Goal: Task Accomplishment & Management: Use online tool/utility

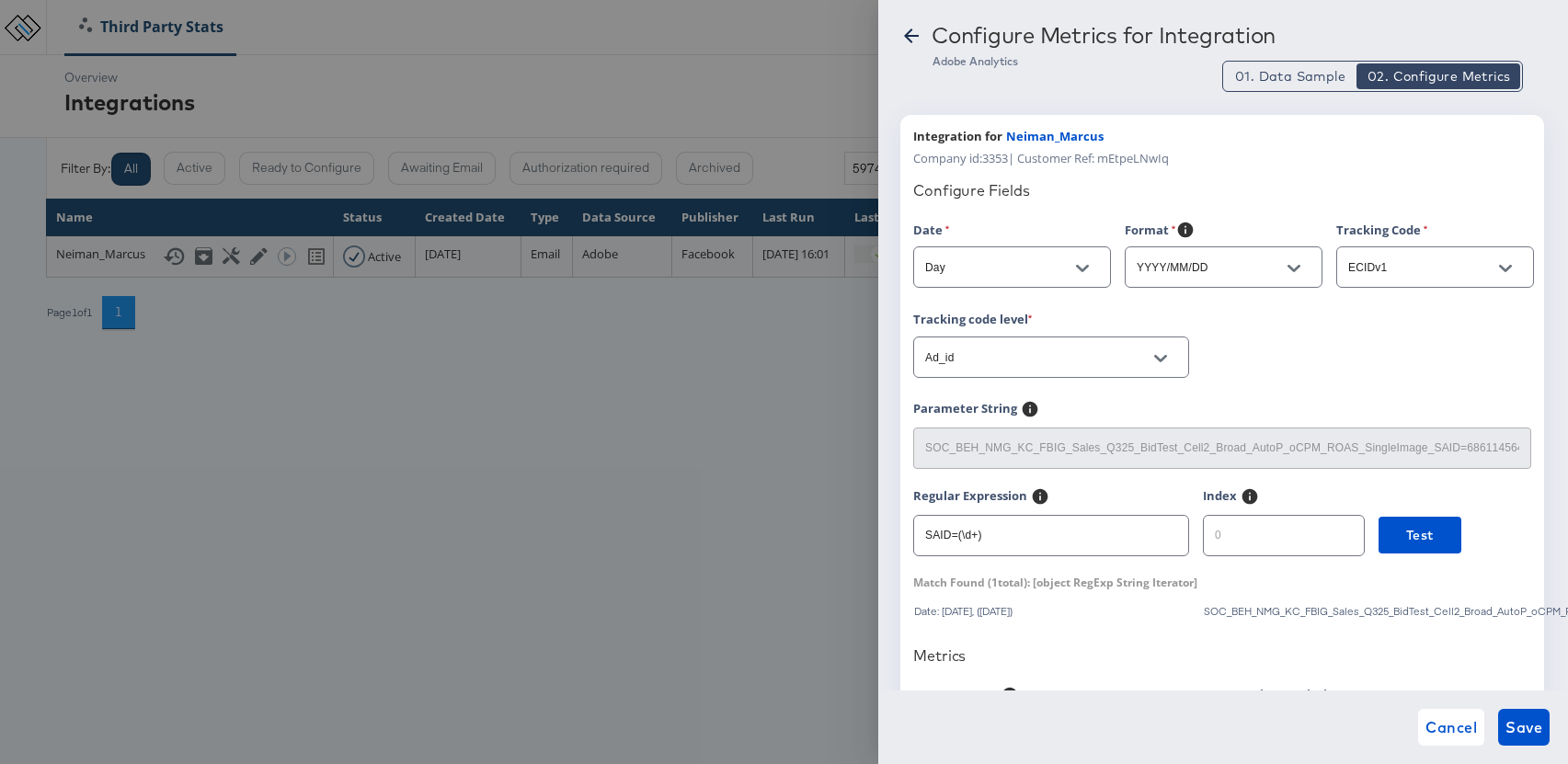
scroll to position [61, 0]
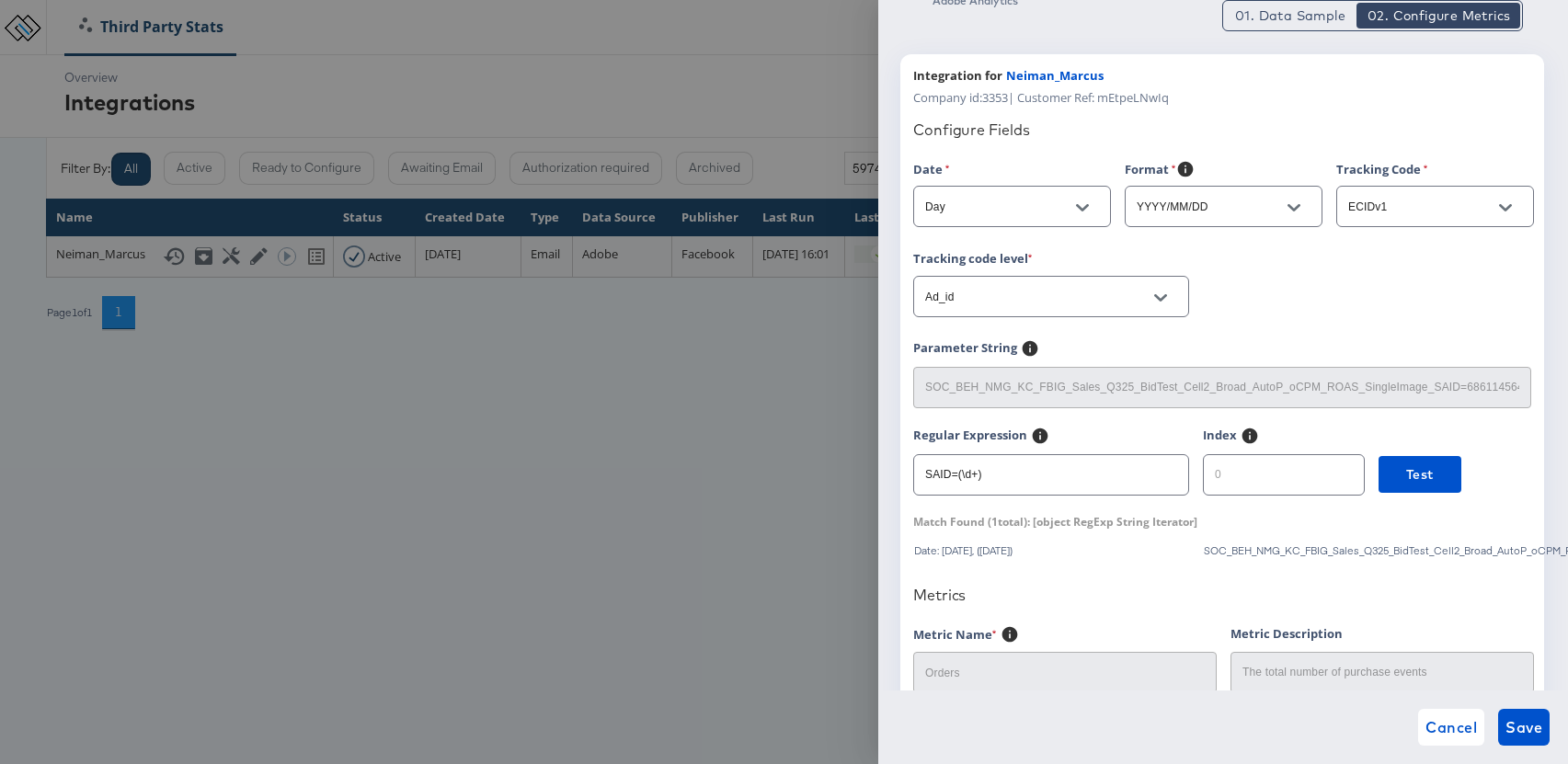
click at [1226, 473] on input "number" at bounding box center [1283, 468] width 160 height 39
click at [1406, 475] on span "Test" at bounding box center [1420, 475] width 27 height 23
click at [1234, 479] on input "1" at bounding box center [1283, 468] width 160 height 39
type input "2"
click at [1324, 468] on input "2" at bounding box center [1283, 468] width 160 height 39
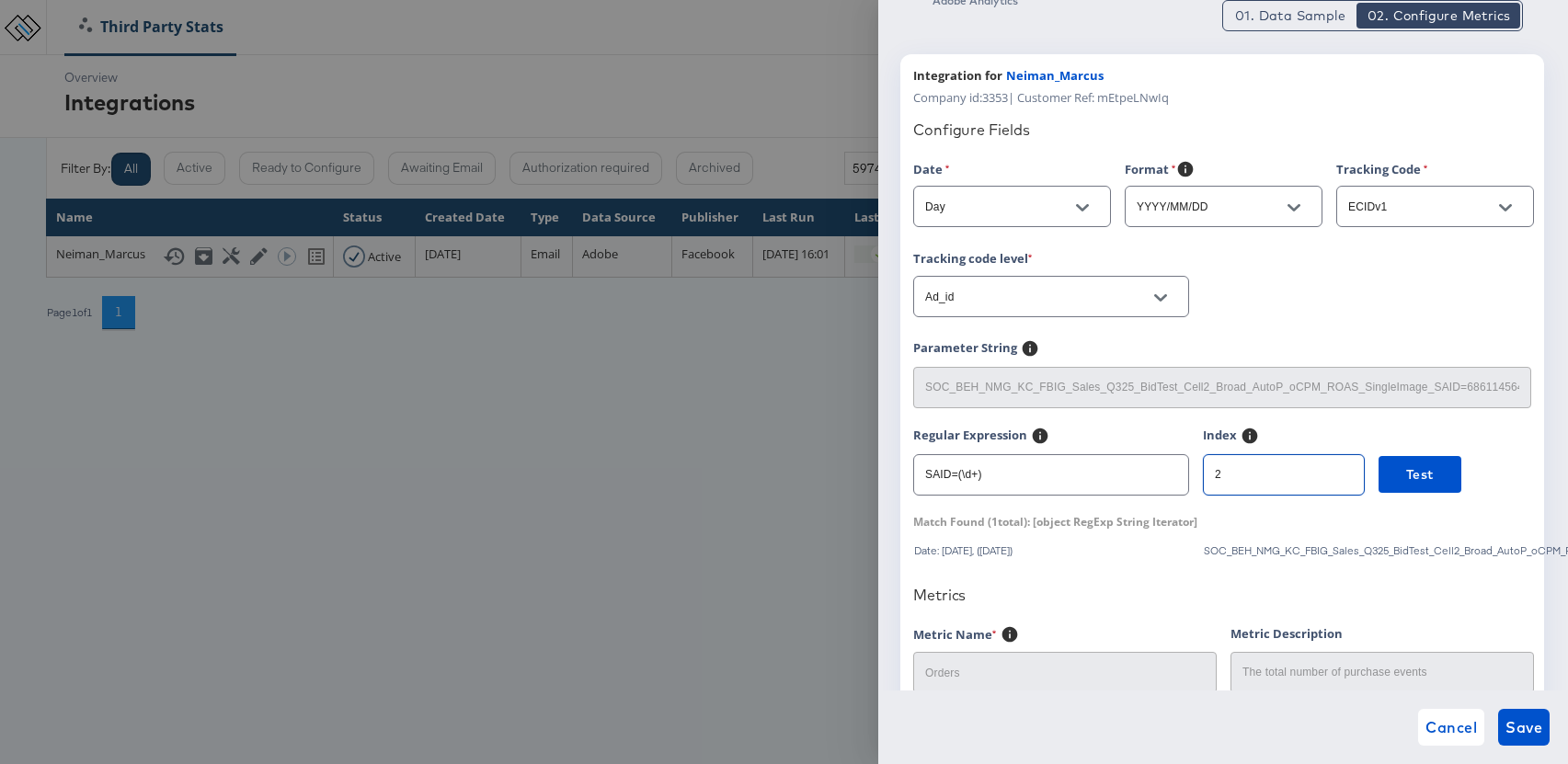
click at [1330, 484] on input "2" at bounding box center [1283, 468] width 160 height 39
click at [1273, 10] on span "01. Data Sample" at bounding box center [1290, 16] width 111 height 19
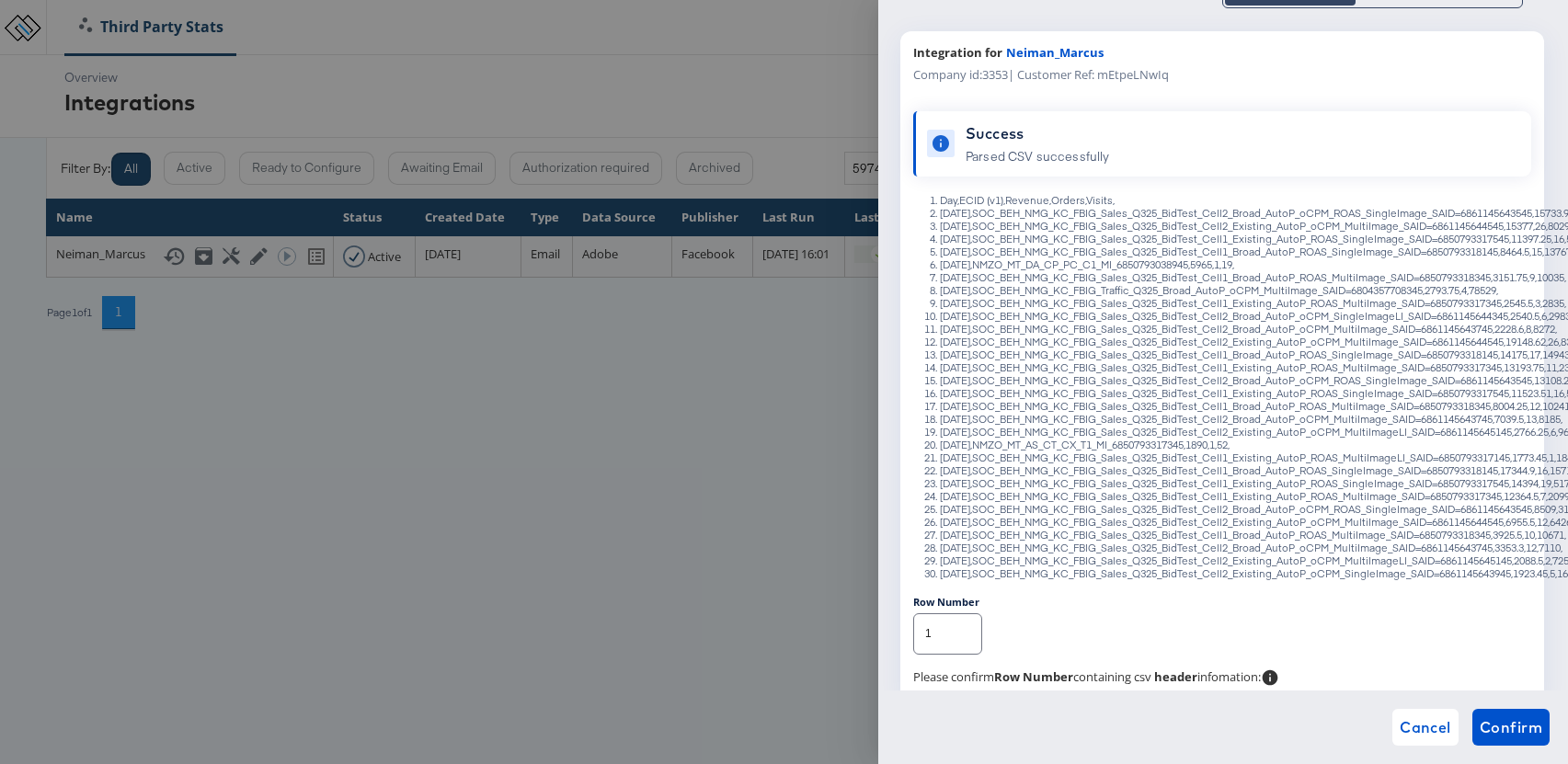
scroll to position [0, 0]
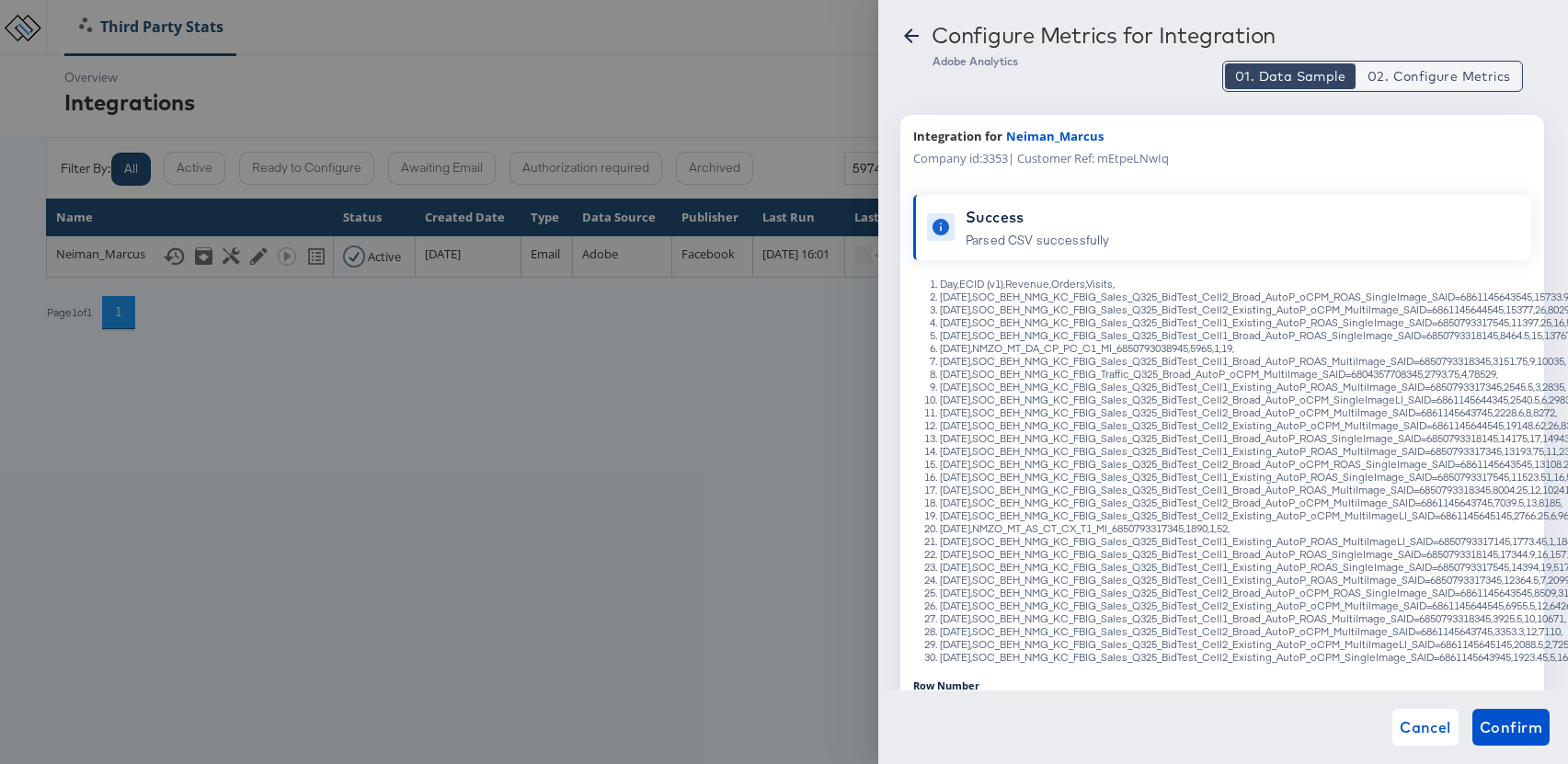
click at [1417, 72] on span "02. Configure Metrics" at bounding box center [1438, 76] width 142 height 19
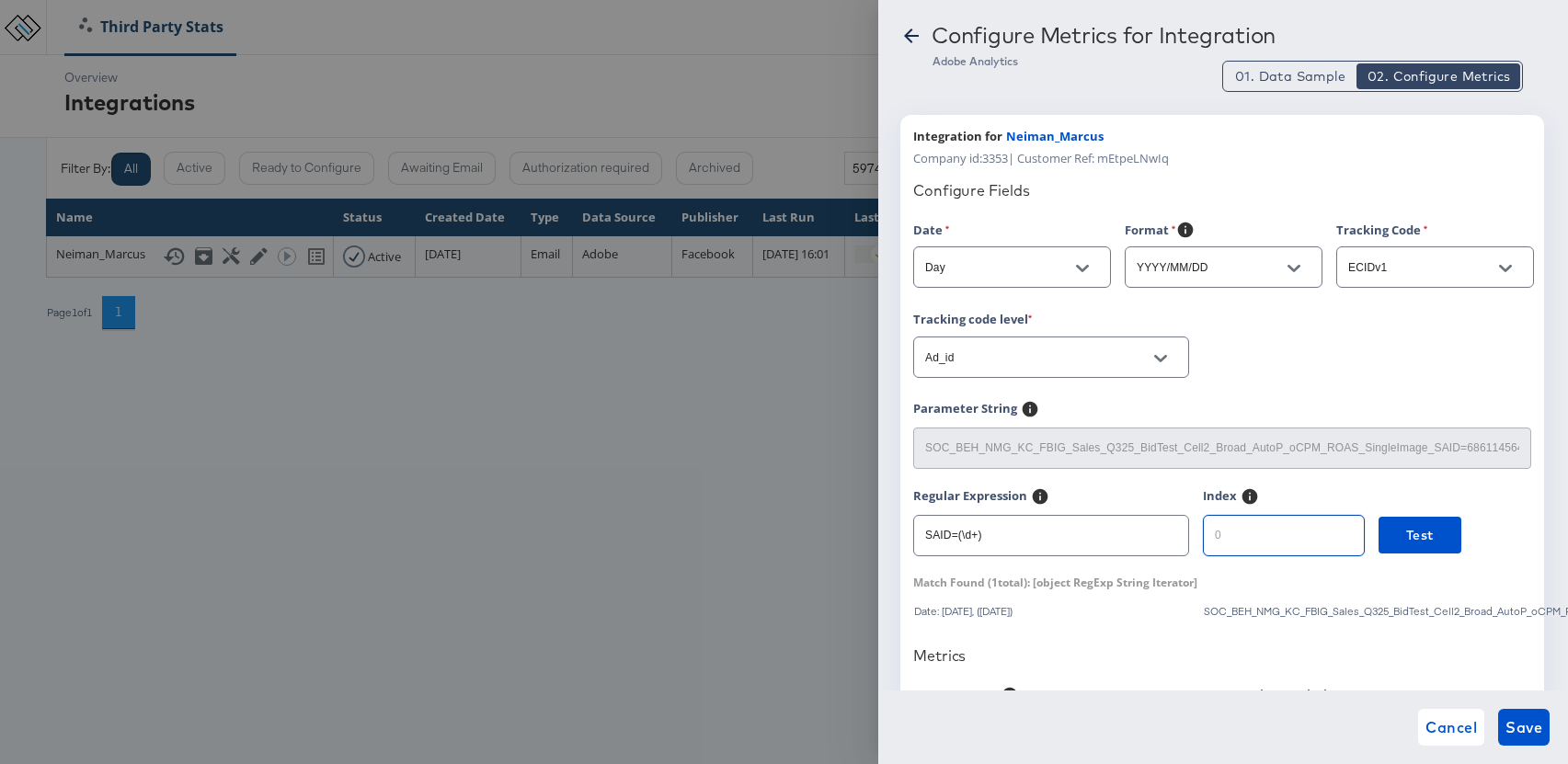
click at [1231, 544] on input "number" at bounding box center [1283, 528] width 160 height 39
type input "1"
click at [1290, 64] on button "01. Data Sample" at bounding box center [1290, 76] width 130 height 25
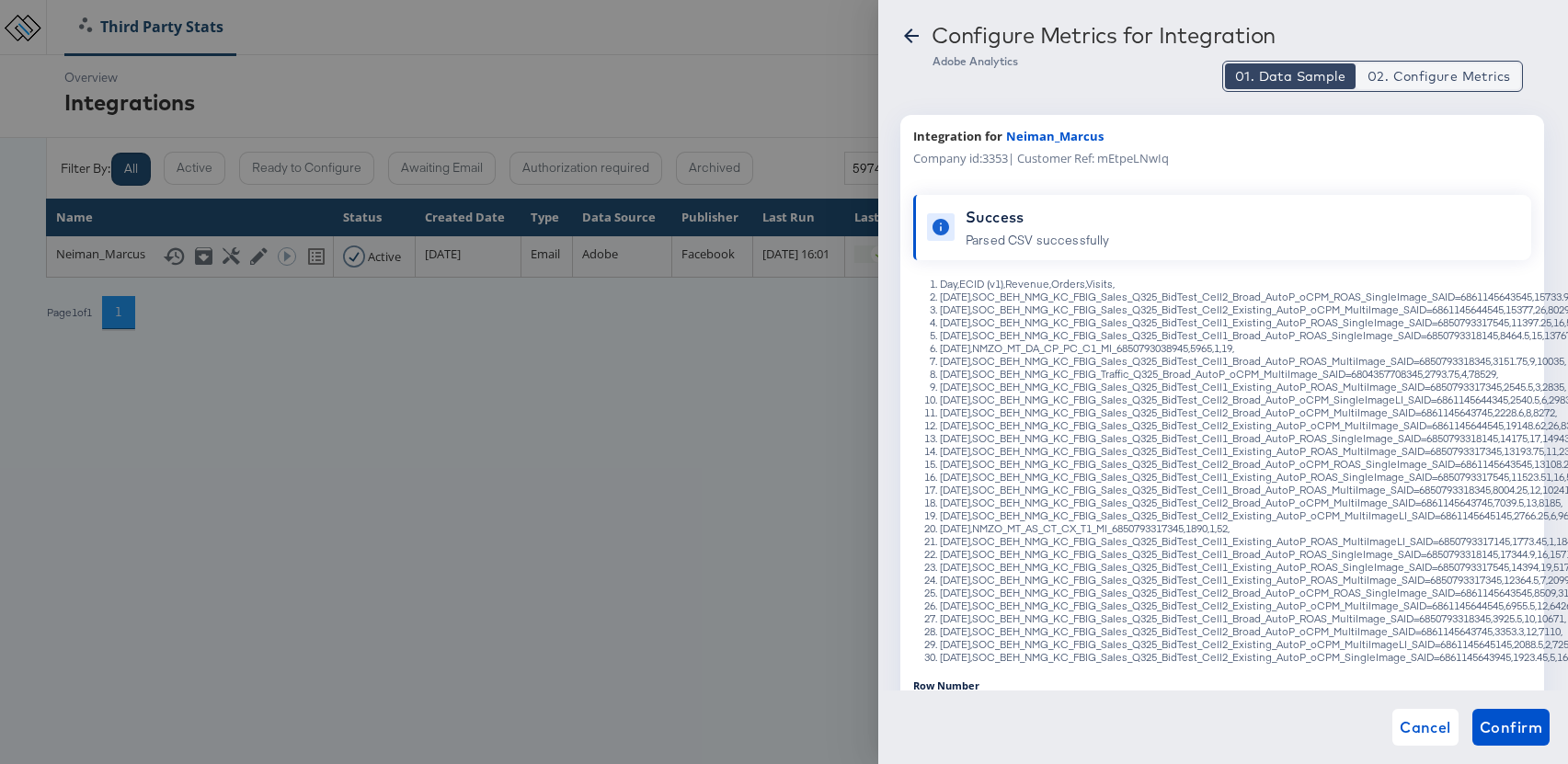
click at [1420, 76] on span "02. Configure Metrics" at bounding box center [1438, 76] width 142 height 19
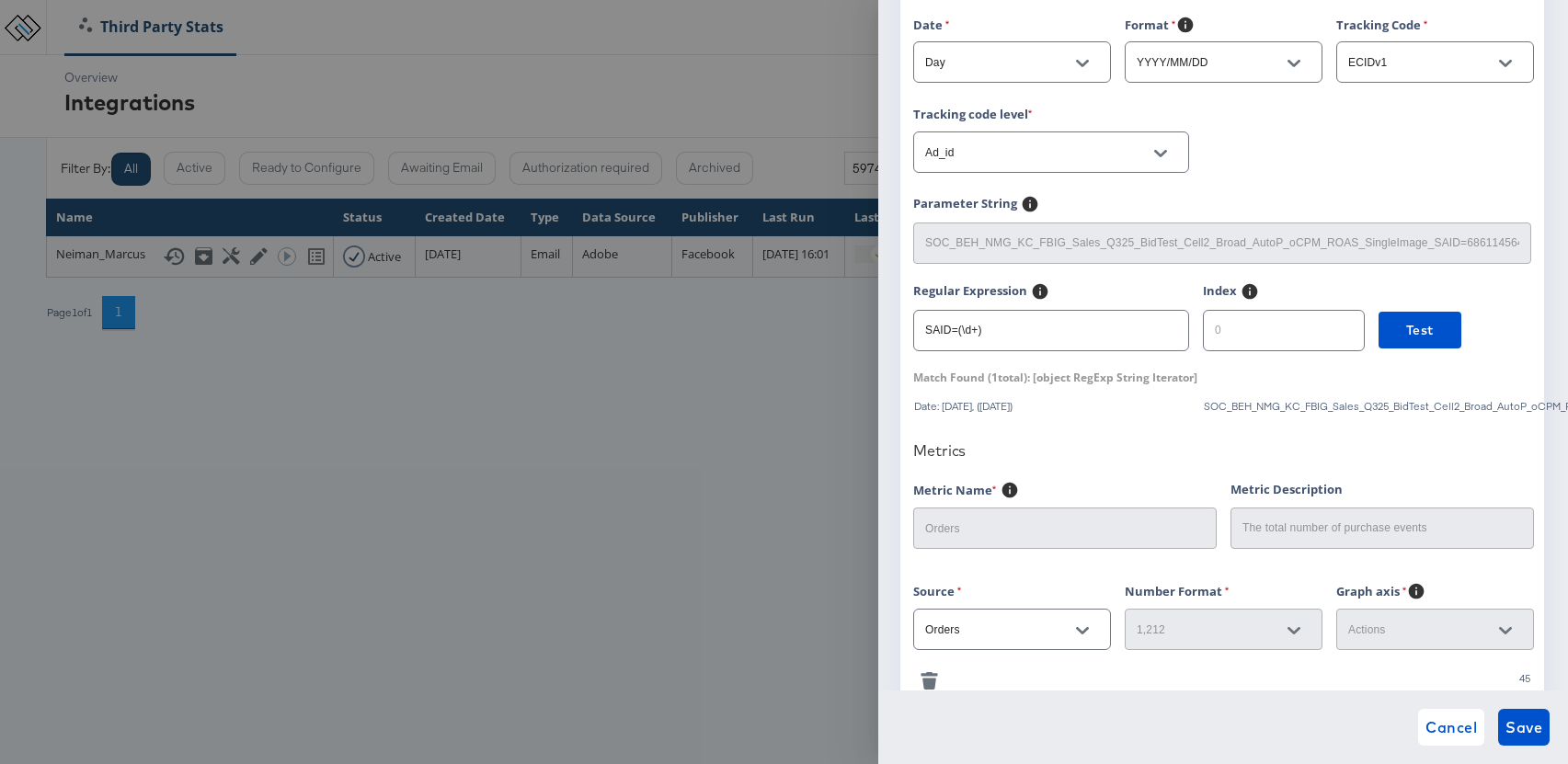
scroll to position [173, 0]
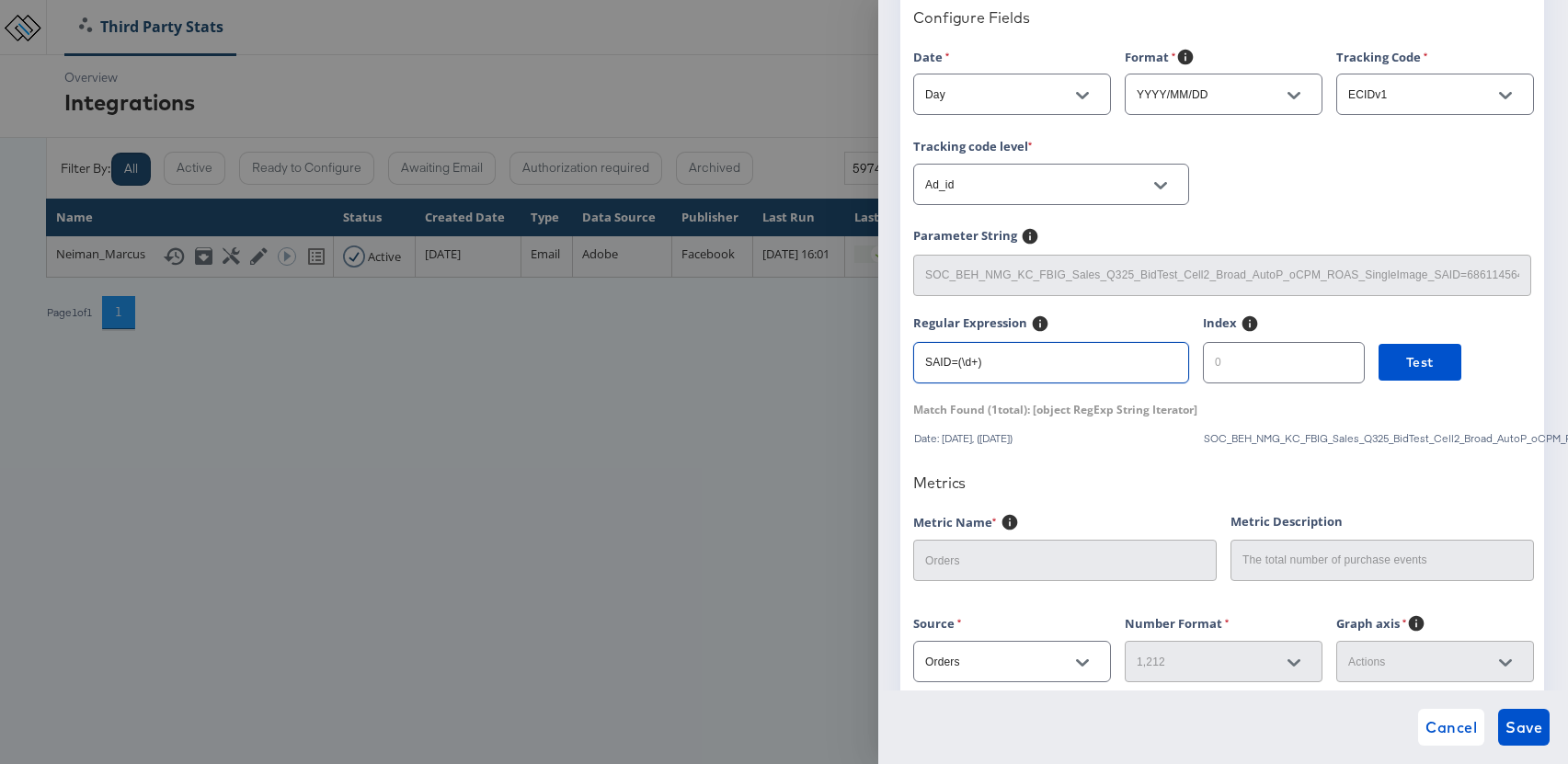
drag, startPoint x: 994, startPoint y: 364, endPoint x: 917, endPoint y: 370, distance: 77.2
click at [917, 370] on input "SAID=(\d+)" at bounding box center [1050, 355] width 274 height 39
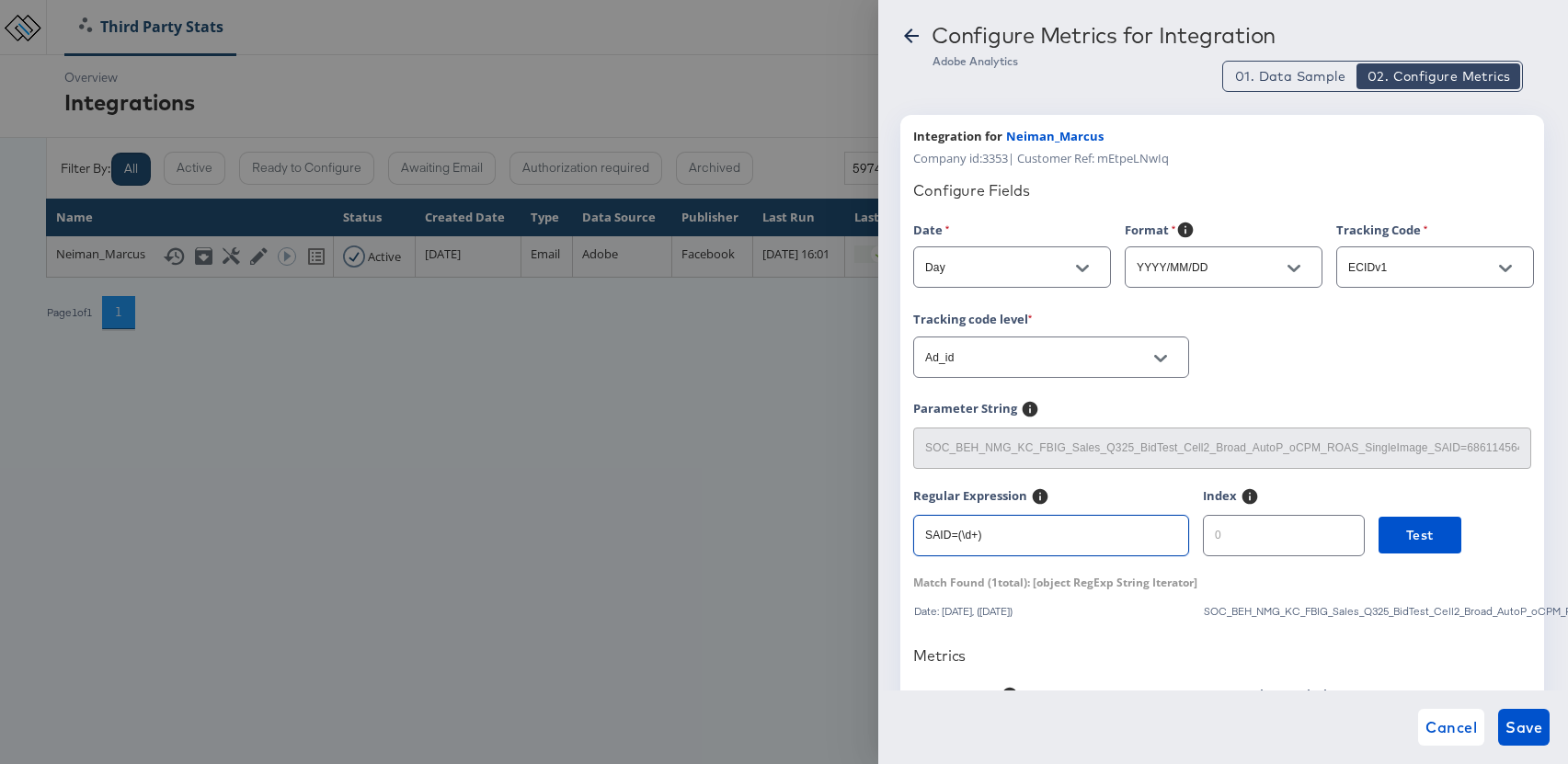
click at [900, 37] on icon at bounding box center [911, 35] width 23 height 23
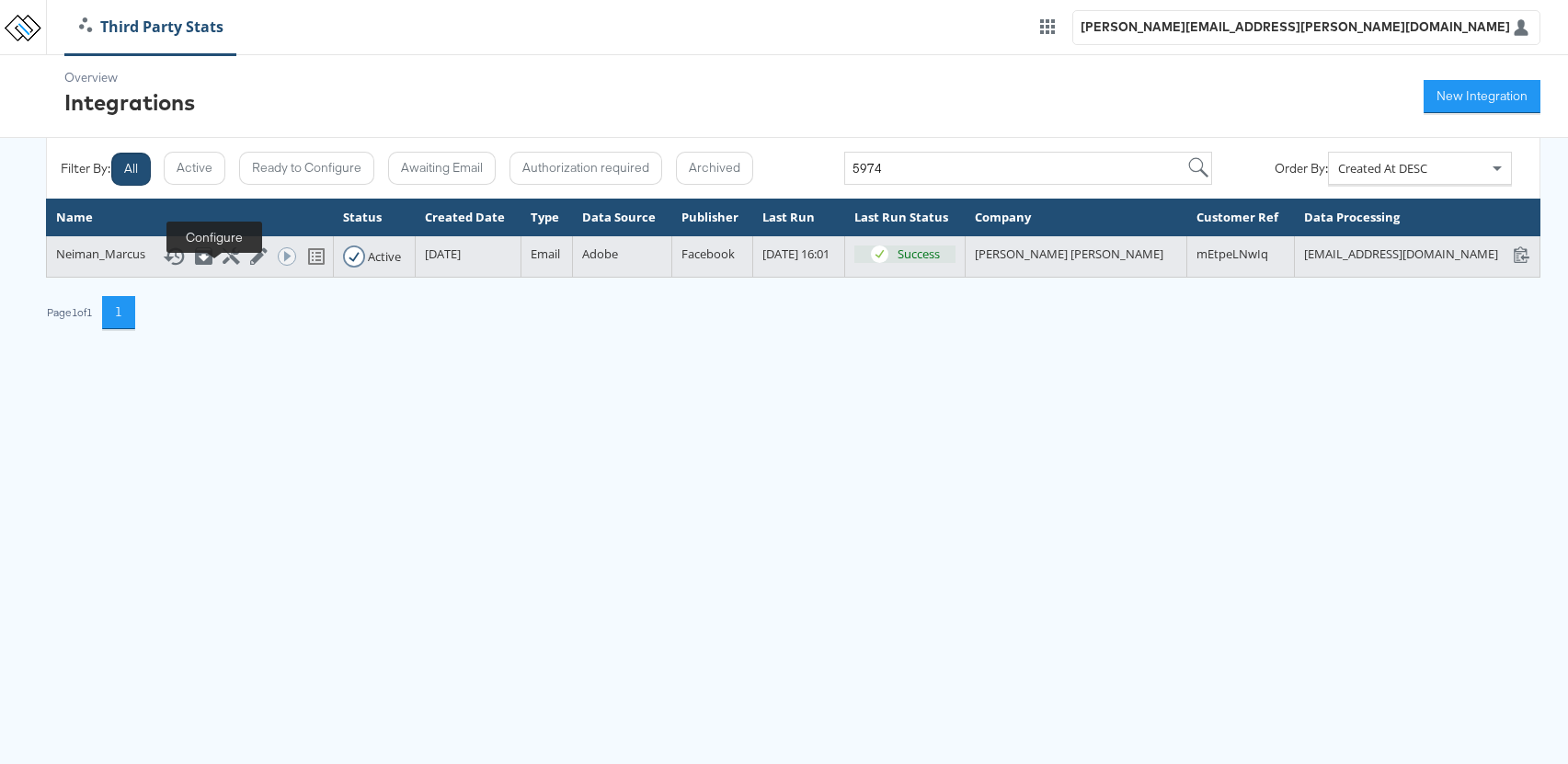
click at [223, 265] on icon at bounding box center [231, 256] width 18 height 18
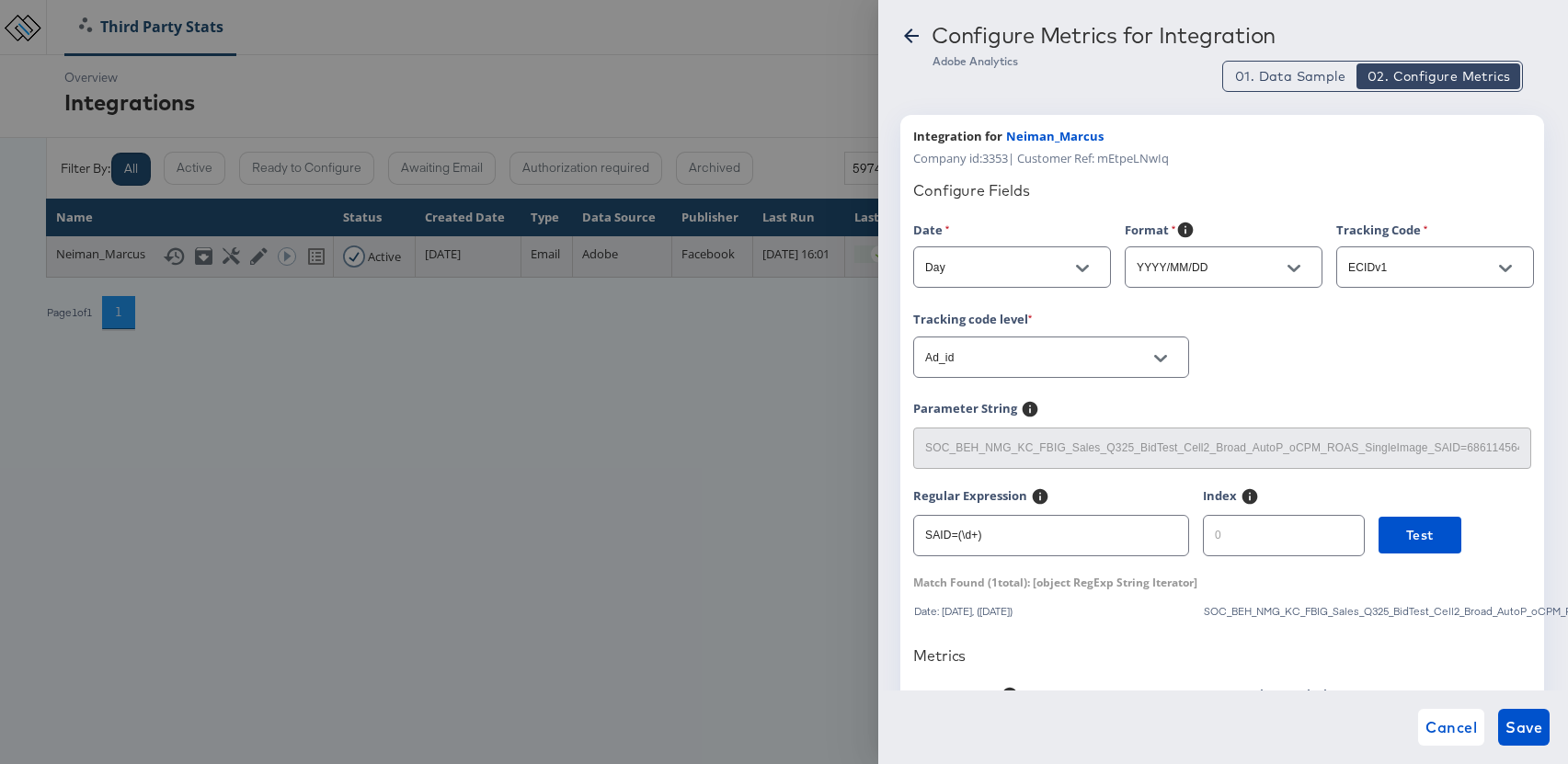
click at [217, 272] on div at bounding box center [784, 382] width 1568 height 764
click at [908, 35] on icon at bounding box center [911, 35] width 15 height 15
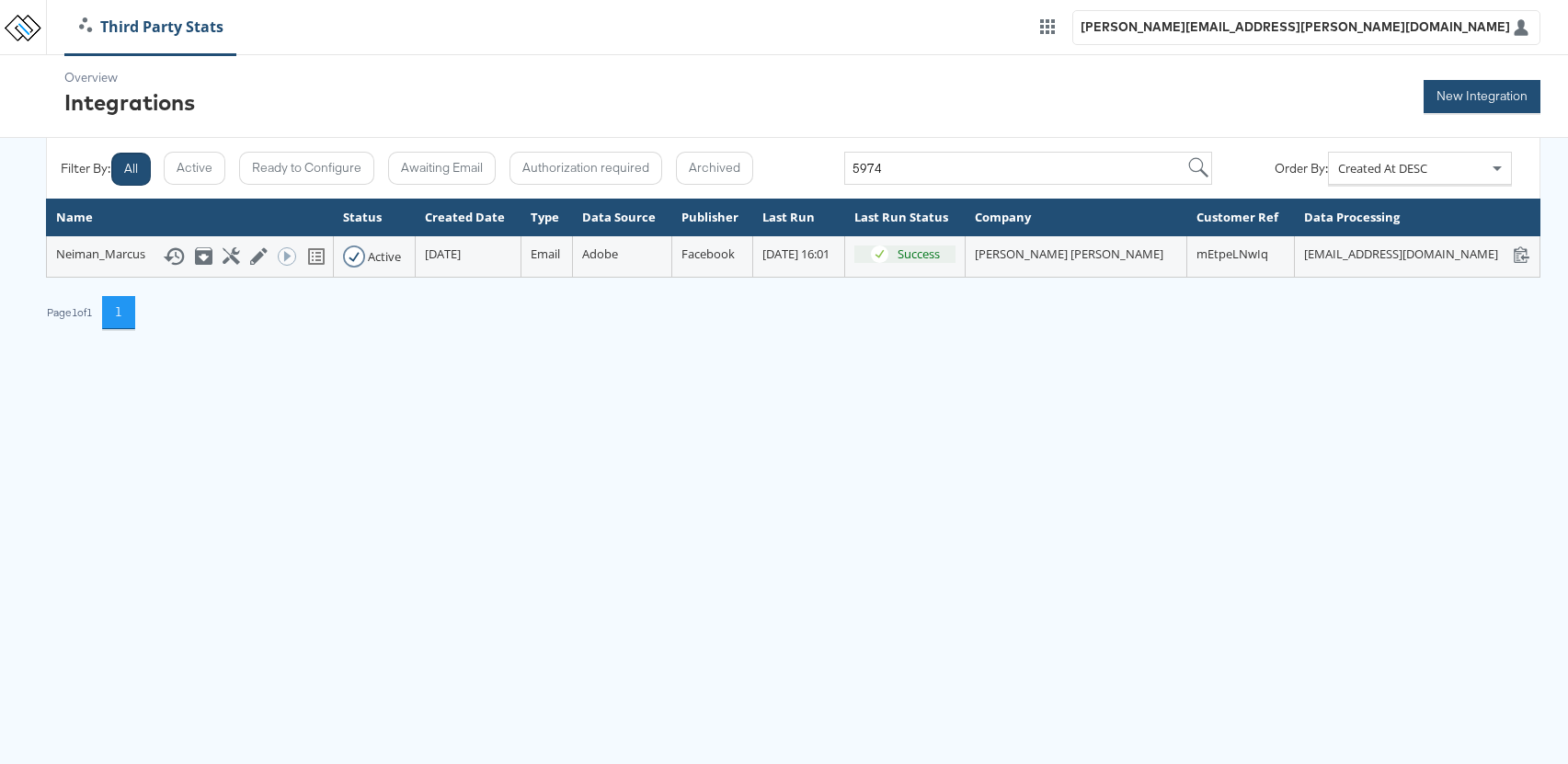
click at [1447, 100] on button "New Integration" at bounding box center [1481, 97] width 117 height 33
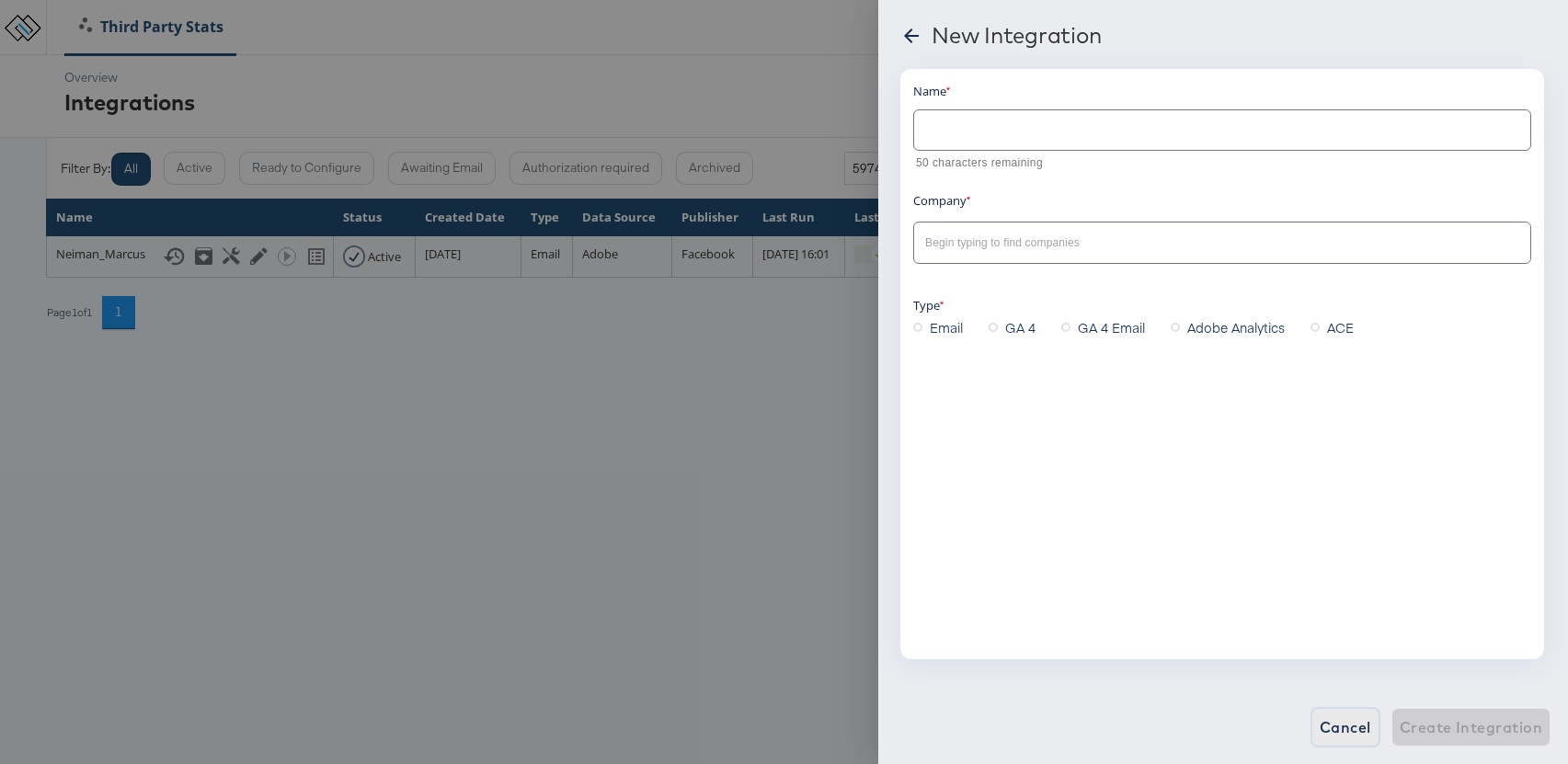
click at [1340, 724] on span "Cancel" at bounding box center [1344, 727] width 52 height 25
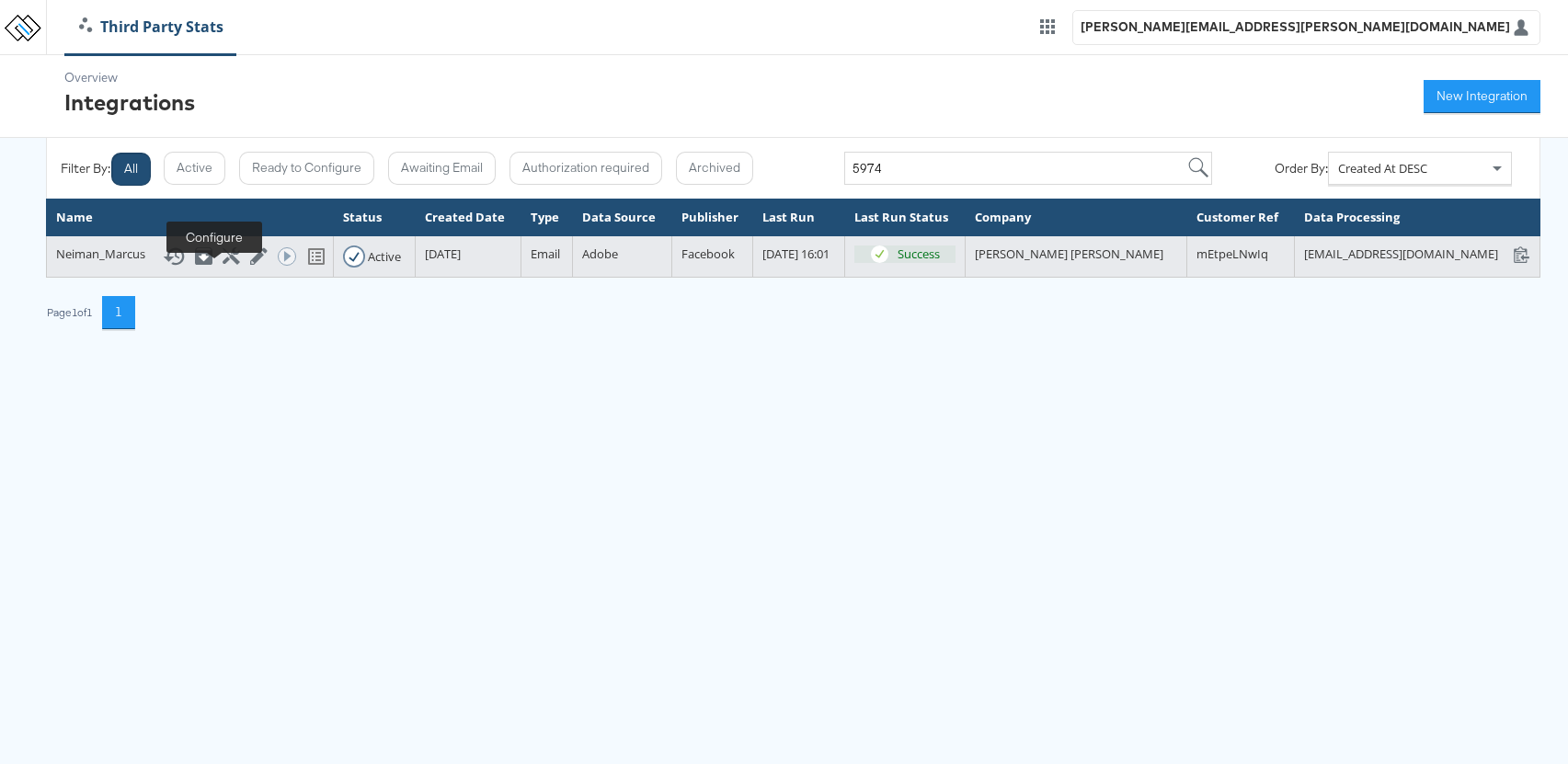
click at [223, 265] on icon at bounding box center [231, 256] width 18 height 18
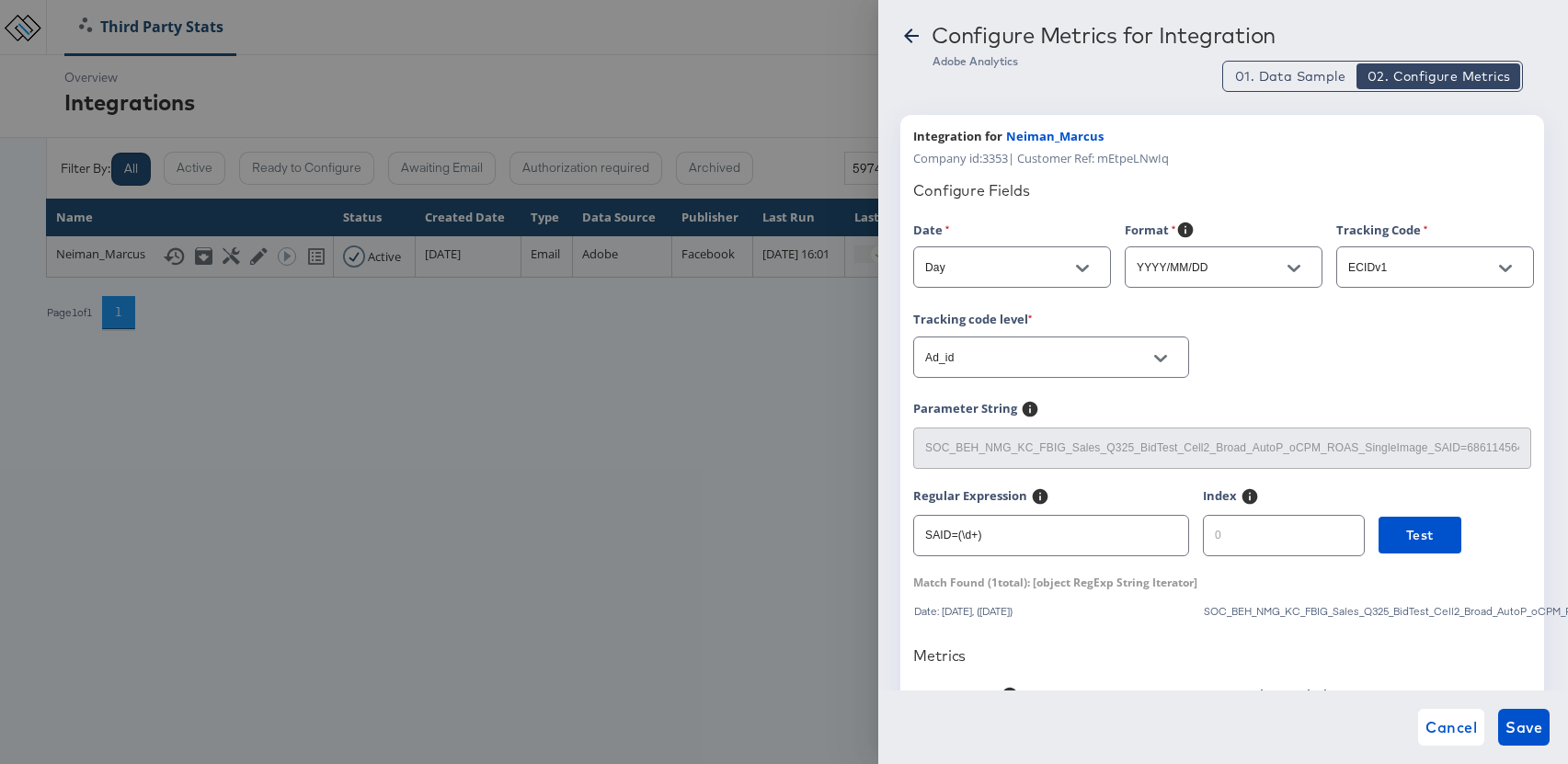
click at [1141, 357] on div at bounding box center [1160, 359] width 38 height 27
click at [1156, 358] on icon "Open" at bounding box center [1160, 359] width 13 height 8
click at [1292, 351] on div "Tracking code level Ad_id" at bounding box center [1222, 355] width 618 height 90
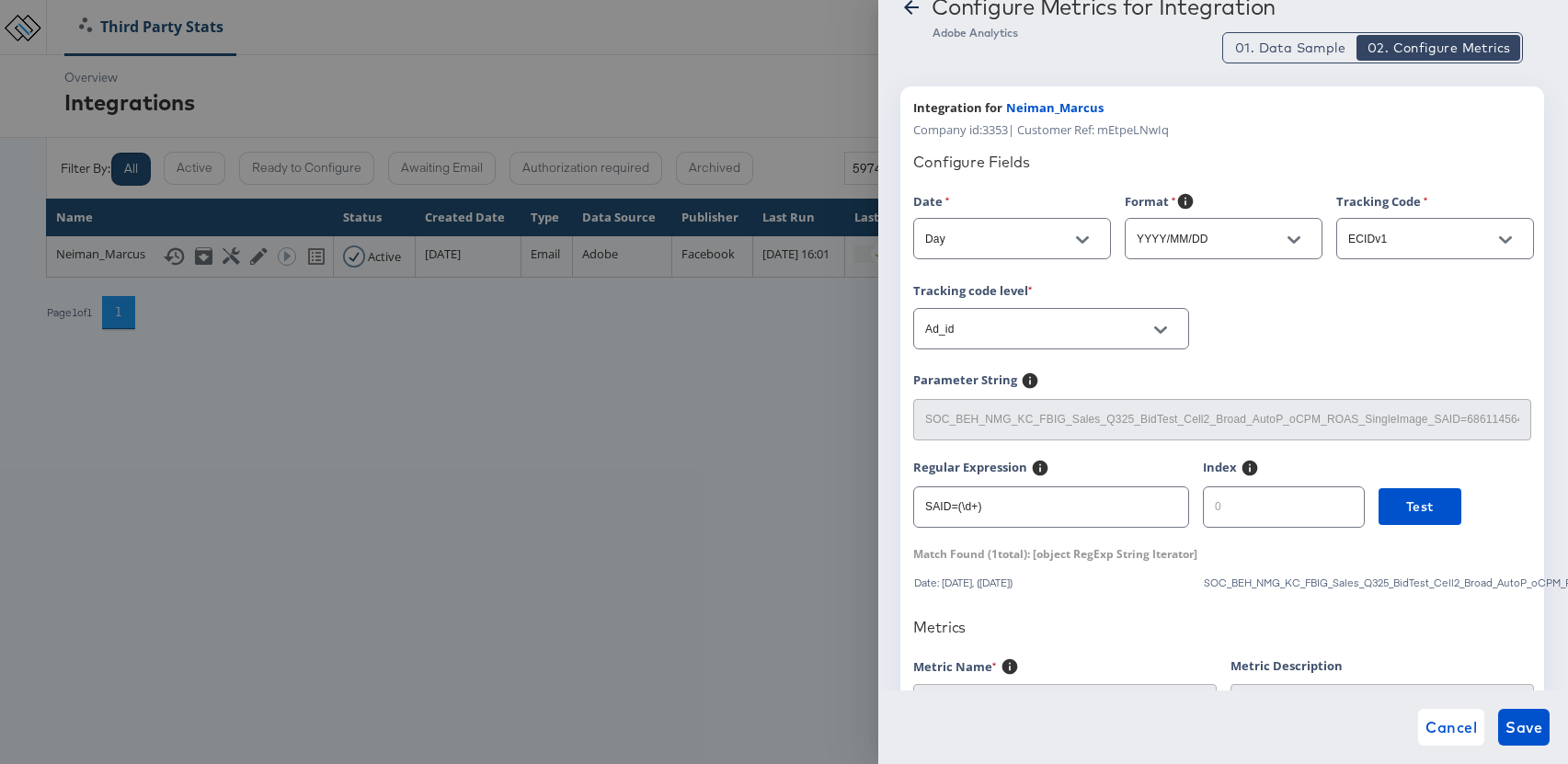
click at [1291, 240] on icon "Open" at bounding box center [1293, 240] width 13 height 8
drag, startPoint x: 1396, startPoint y: 353, endPoint x: 1409, endPoint y: 241, distance: 112.8
click at [1396, 350] on div "Tracking code level Ad_id" at bounding box center [1222, 327] width 618 height 90
click at [1410, 237] on input "ECIDv1" at bounding box center [1421, 239] width 153 height 22
click at [1230, 353] on div "Tracking code level Ad_id" at bounding box center [1222, 327] width 618 height 90
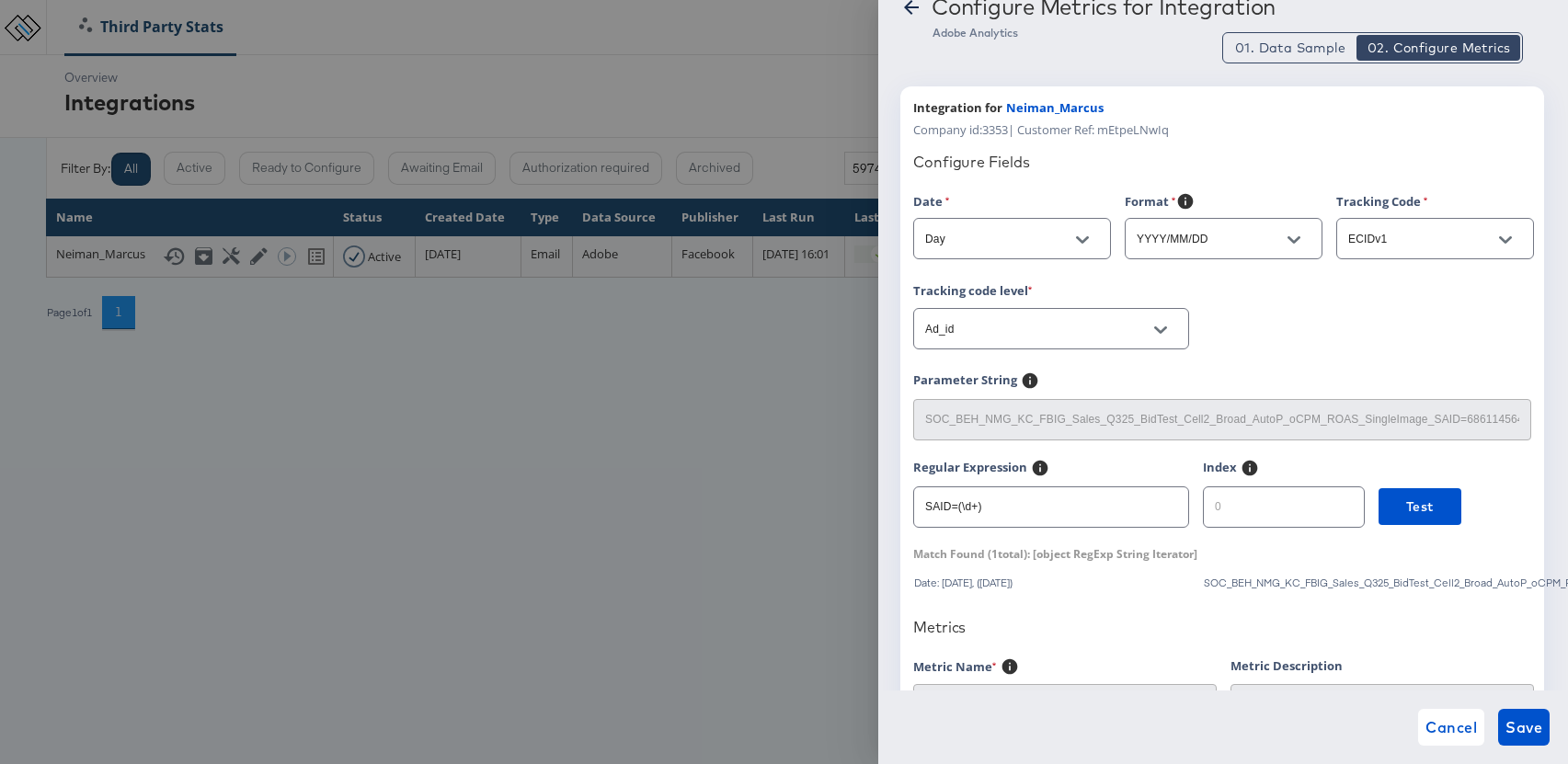
scroll to position [111, 0]
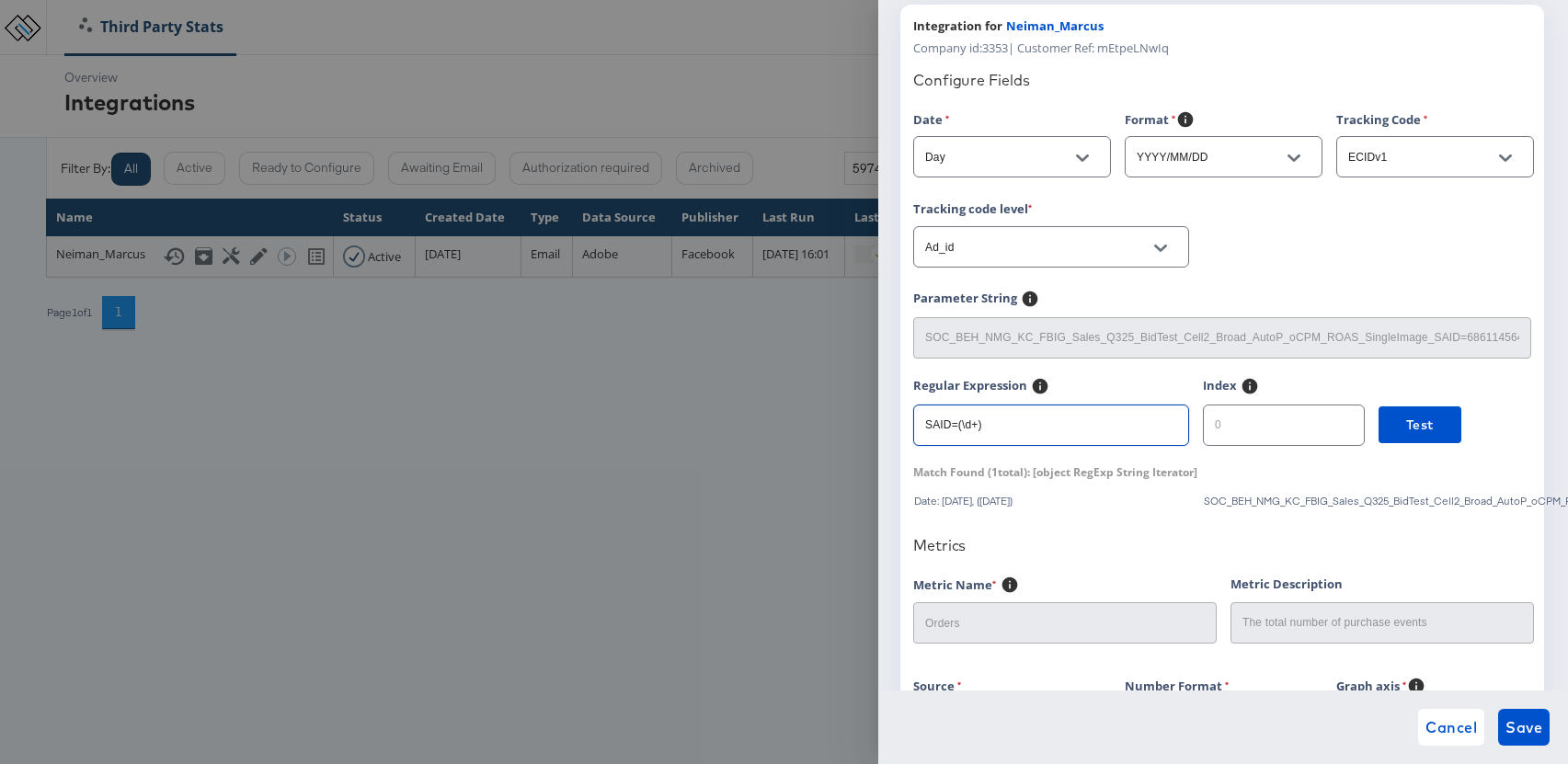
drag, startPoint x: 995, startPoint y: 428, endPoint x: 874, endPoint y: 432, distance: 121.1
click at [874, 432] on div "Configure Metrics for Integration Adobe Analytics 01. Data Sample 02. Configure…" at bounding box center [784, 382] width 1568 height 764
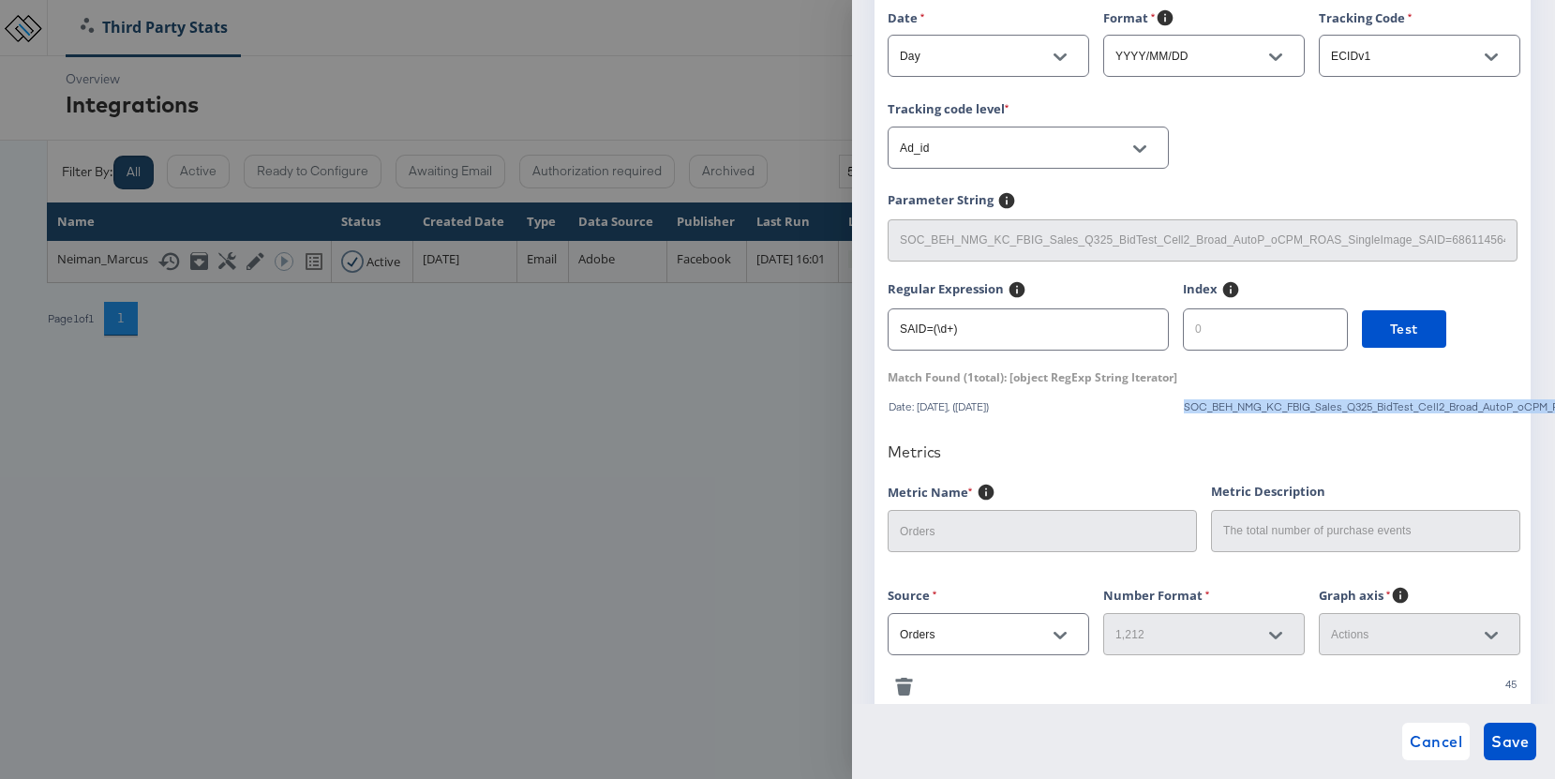
scroll to position [214, 0]
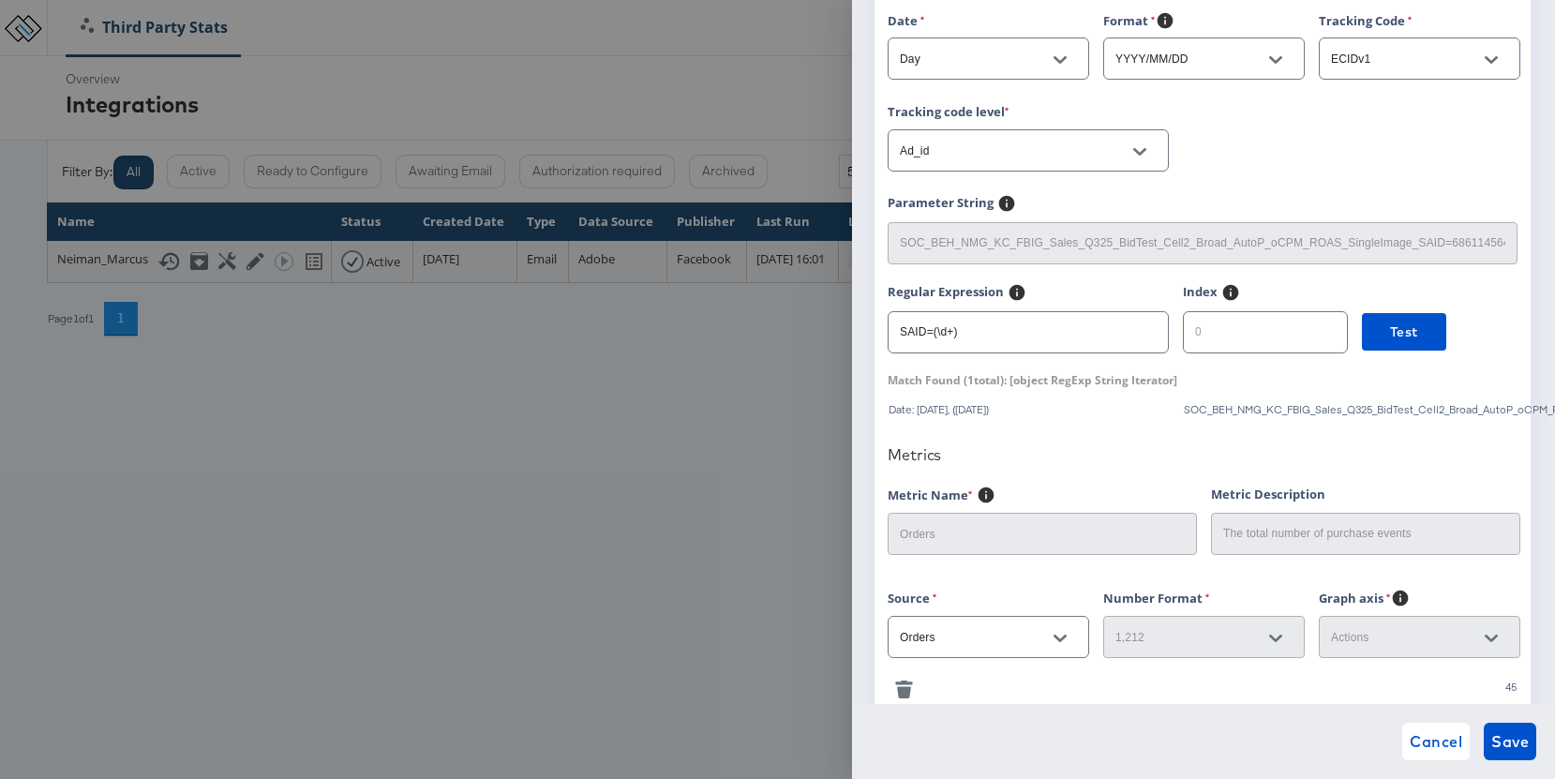
drag, startPoint x: 969, startPoint y: 334, endPoint x: 987, endPoint y: 336, distance: 17.9
click at [987, 336] on input "SAID=(\d+)" at bounding box center [1028, 325] width 279 height 40
type input "S"
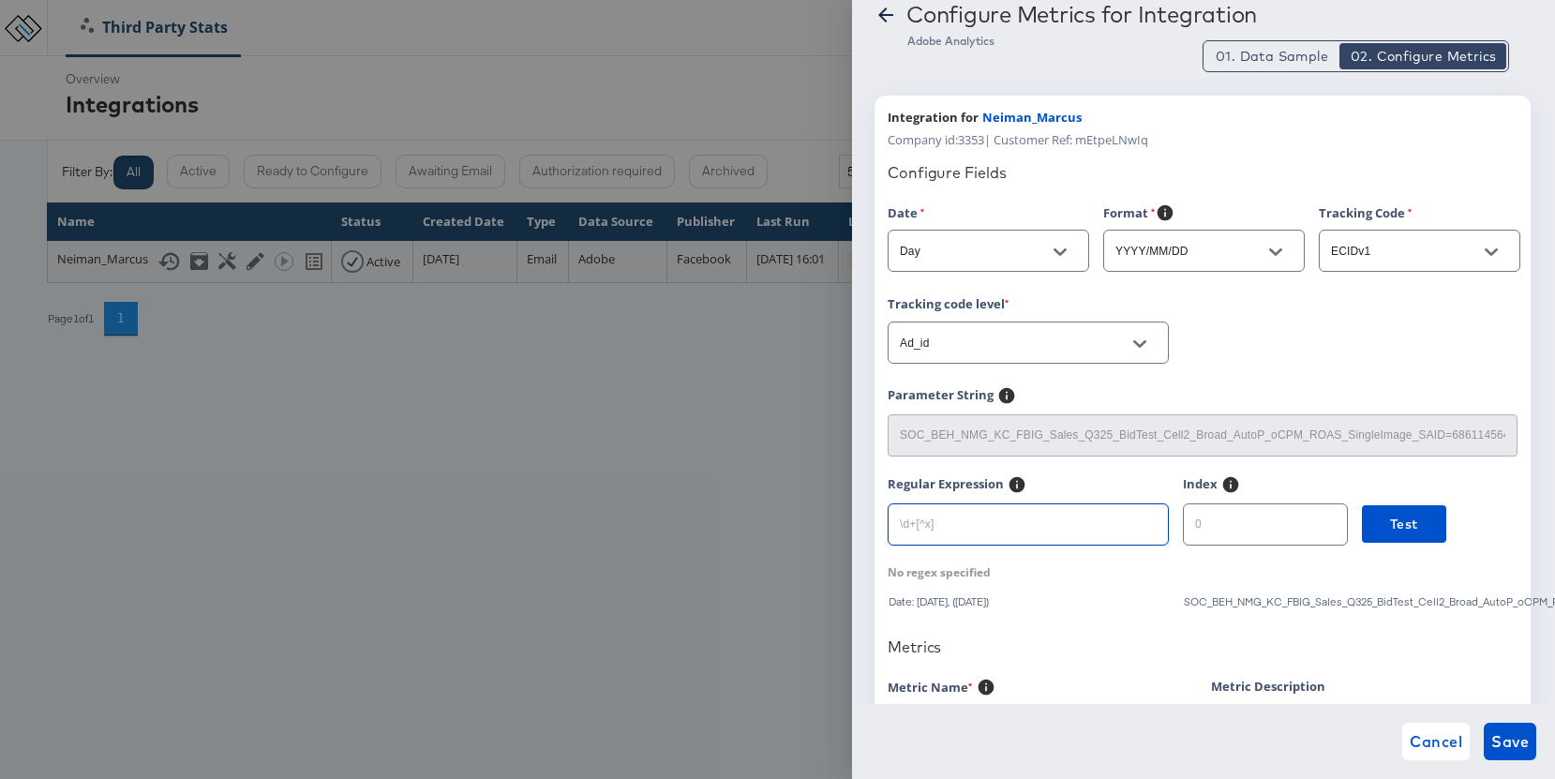
scroll to position [0, 0]
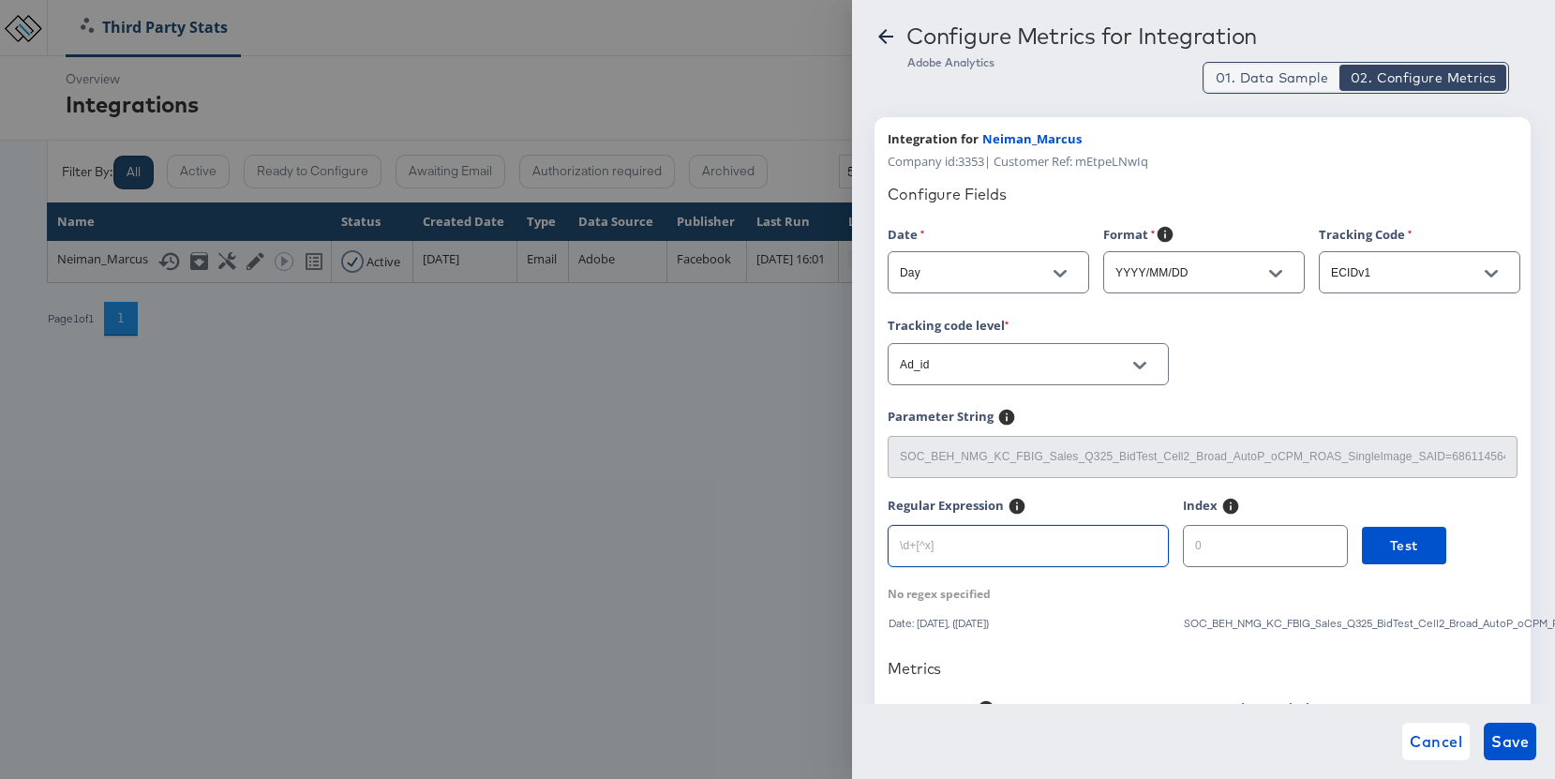
click at [1254, 82] on span "01. Data Sample" at bounding box center [1272, 77] width 113 height 19
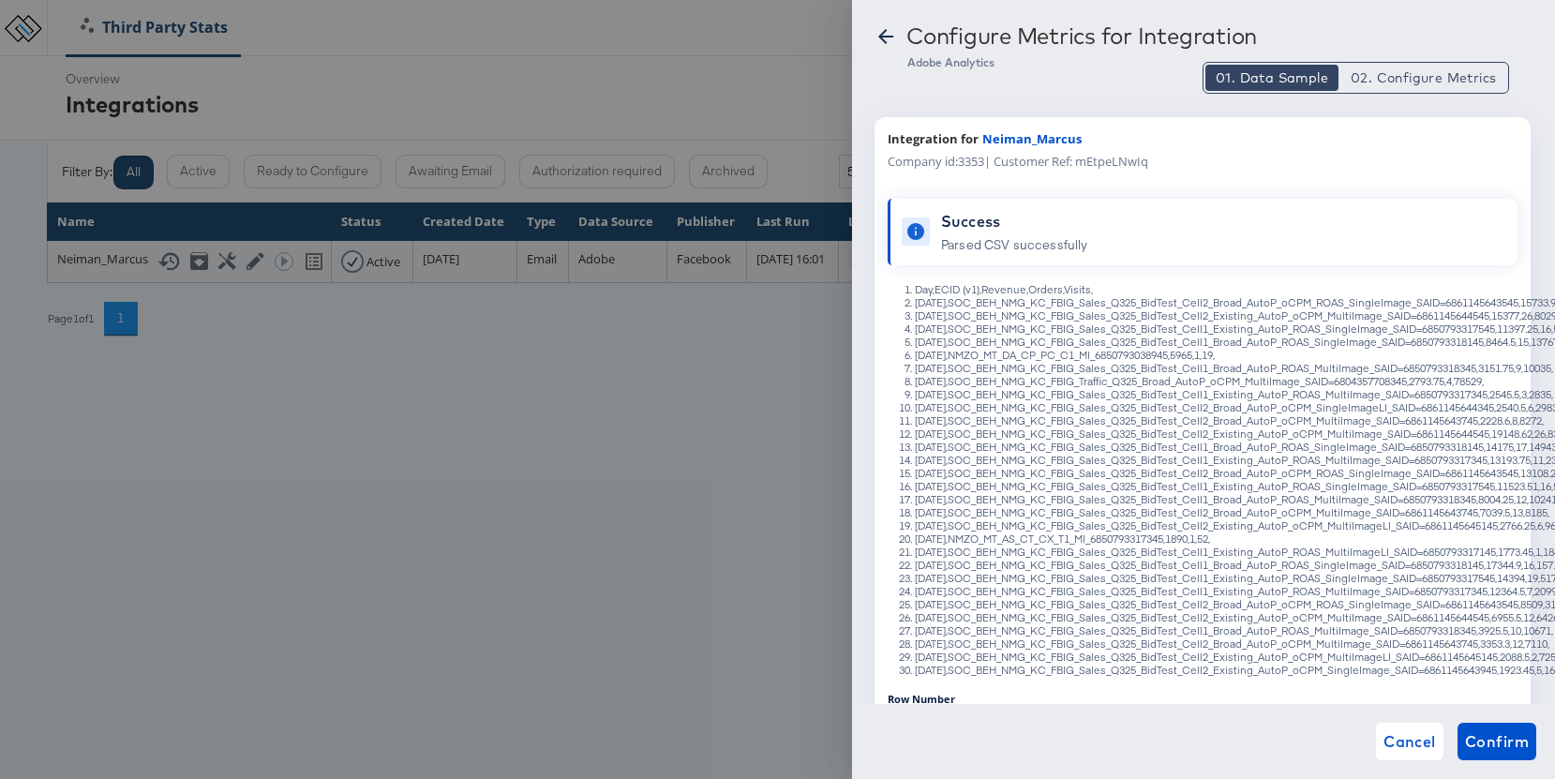
type button "1"
click at [1419, 68] on button "02. Configure Metrics" at bounding box center [1423, 78] width 167 height 26
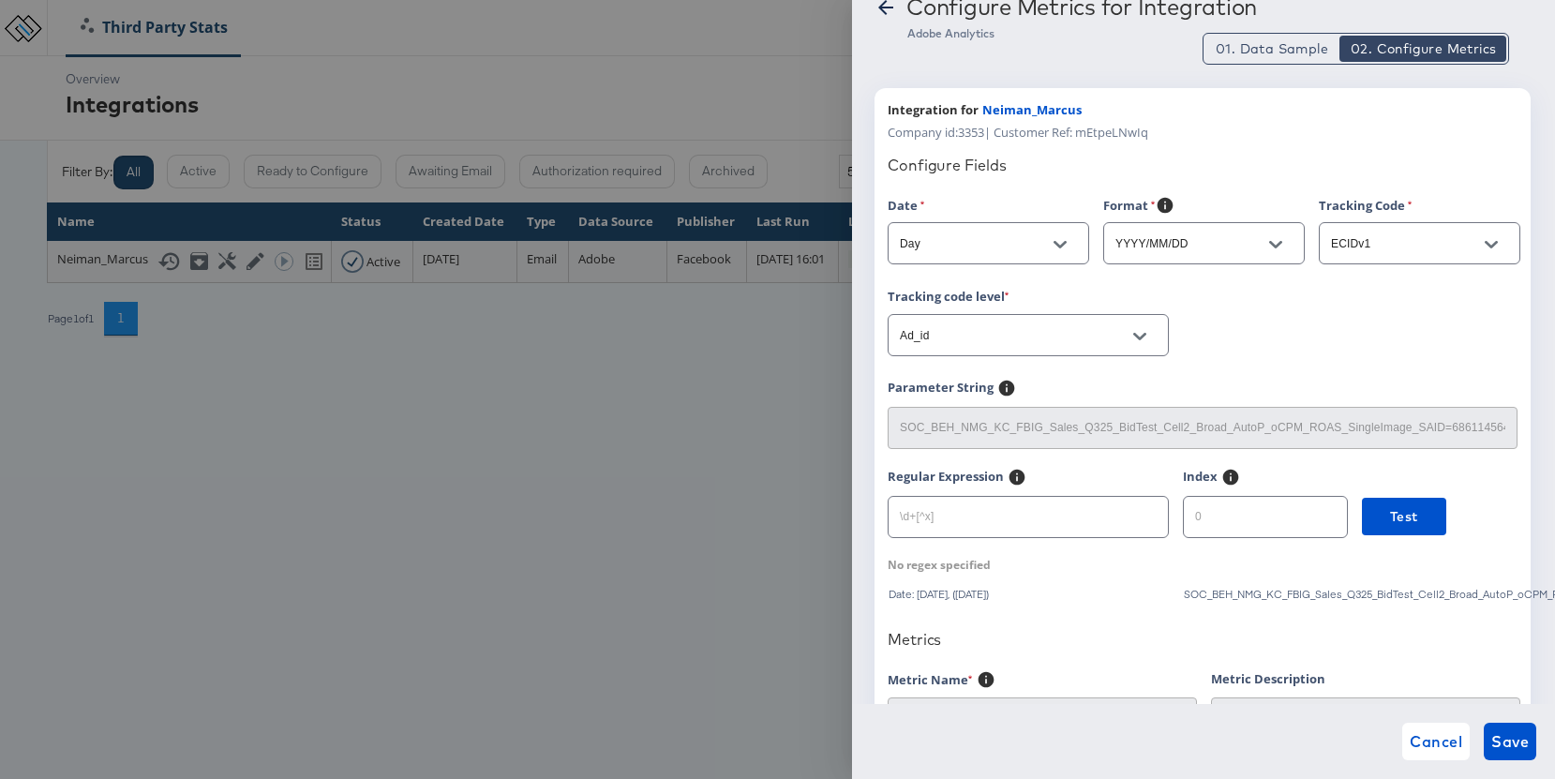
scroll to position [32, 0]
click at [929, 517] on input "text" at bounding box center [1028, 507] width 279 height 40
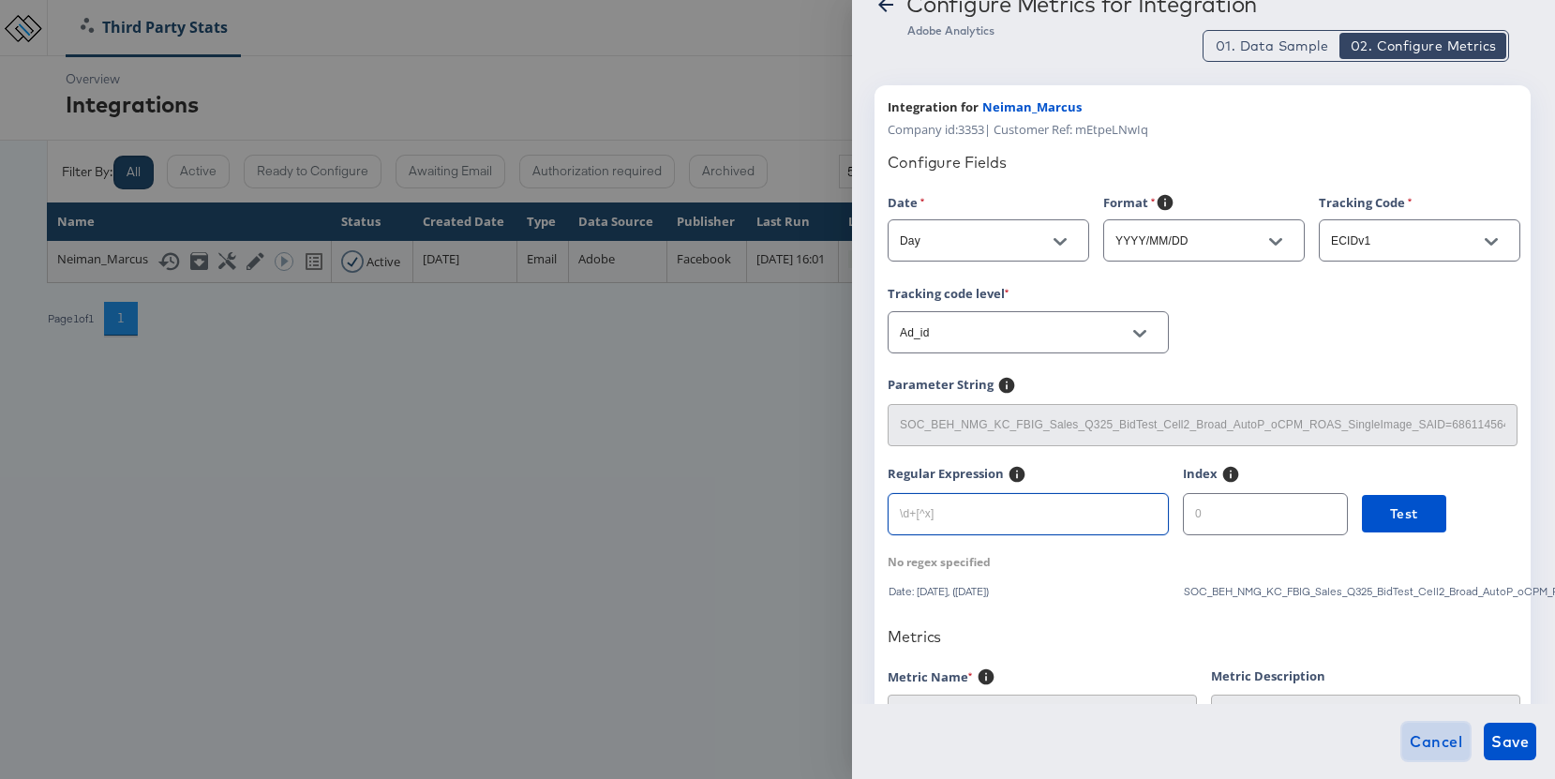
click at [1419, 740] on span "Cancel" at bounding box center [1436, 741] width 53 height 26
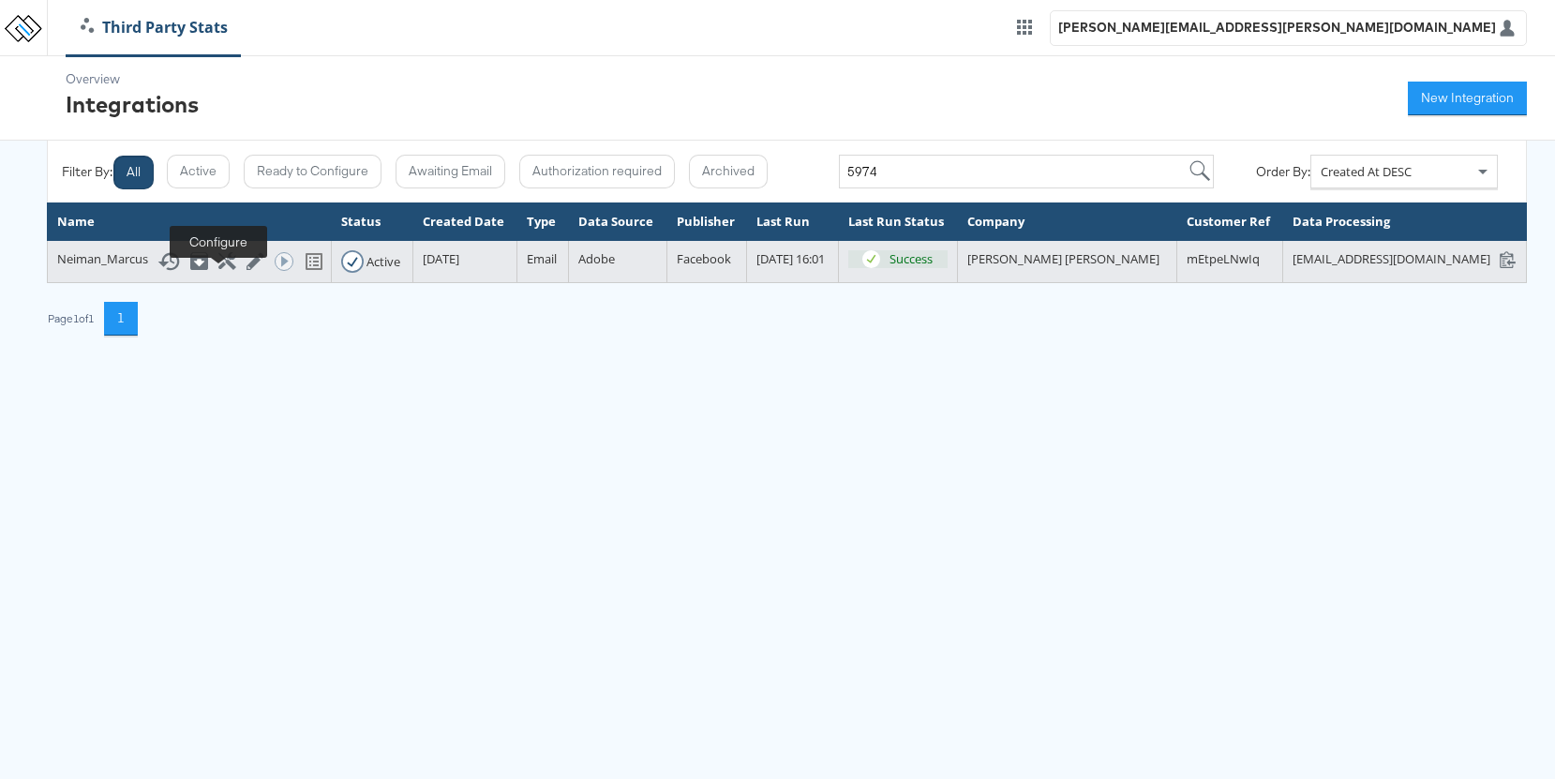
click at [220, 270] on icon at bounding box center [227, 261] width 18 height 18
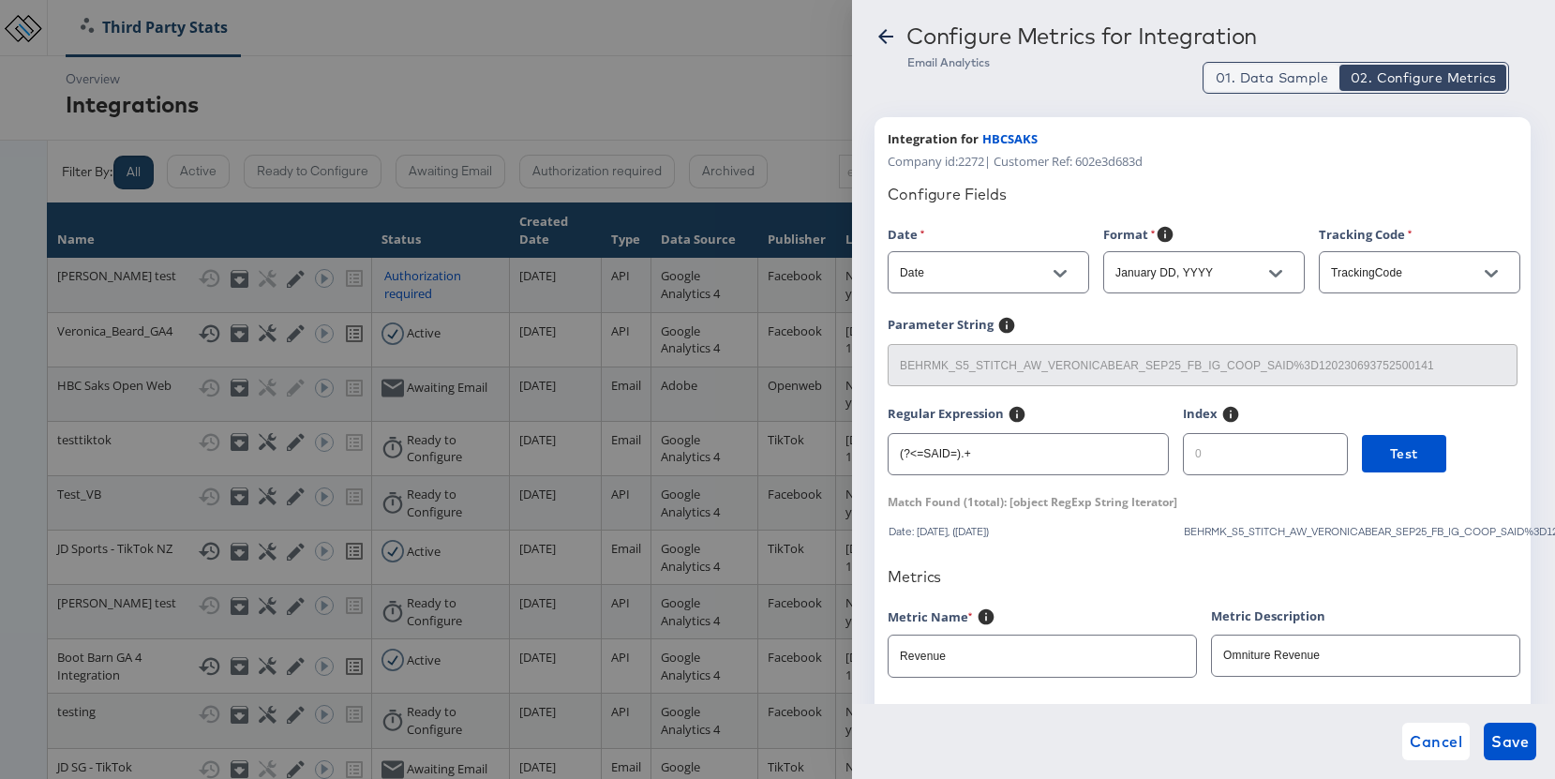
click at [1227, 79] on span "01. Data Sample" at bounding box center [1272, 77] width 113 height 19
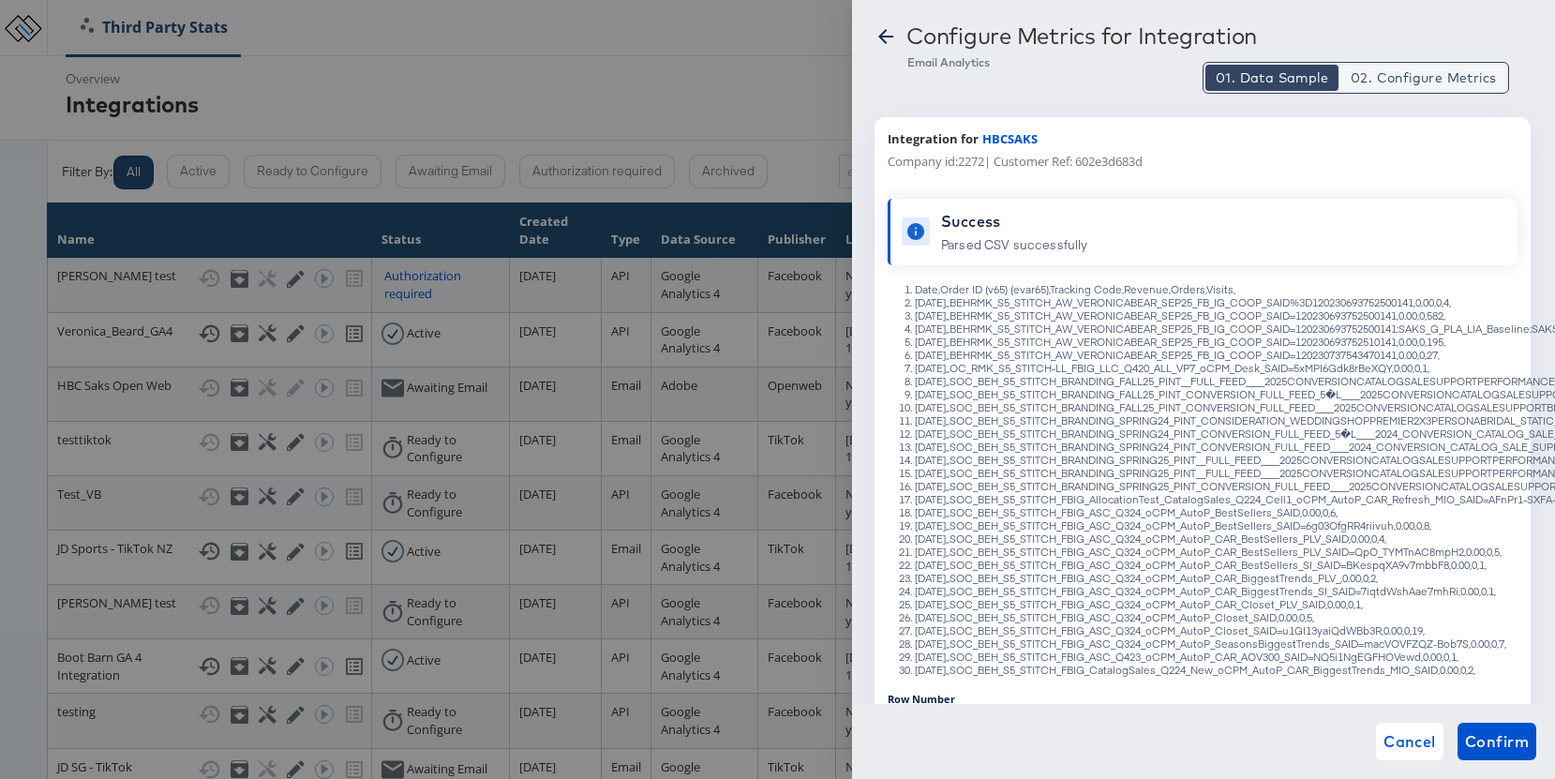
click at [1410, 80] on span "02. Configure Metrics" at bounding box center [1423, 77] width 145 height 19
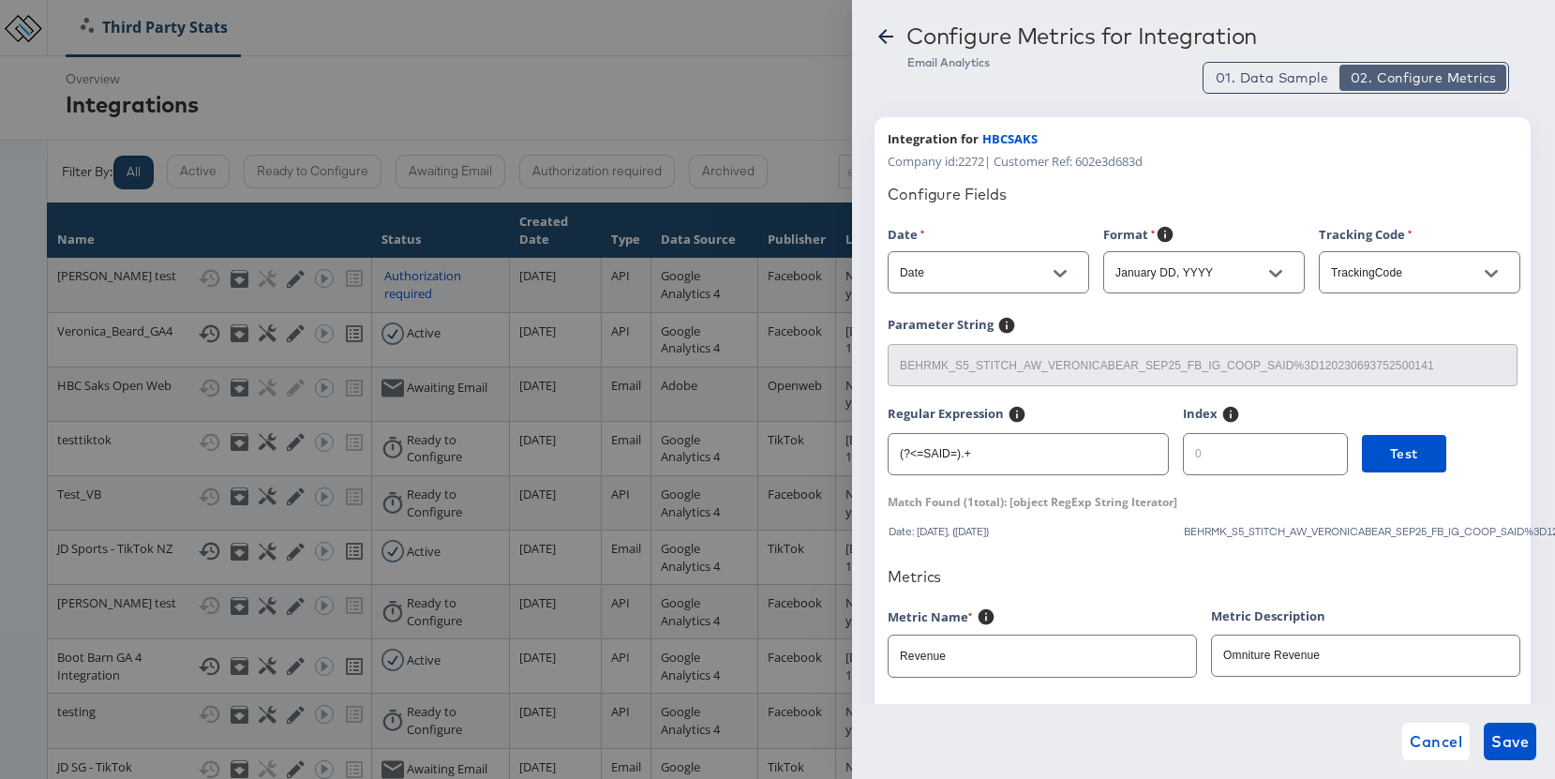
type button "2"
click at [1241, 70] on span "01. Data Sample" at bounding box center [1272, 77] width 113 height 19
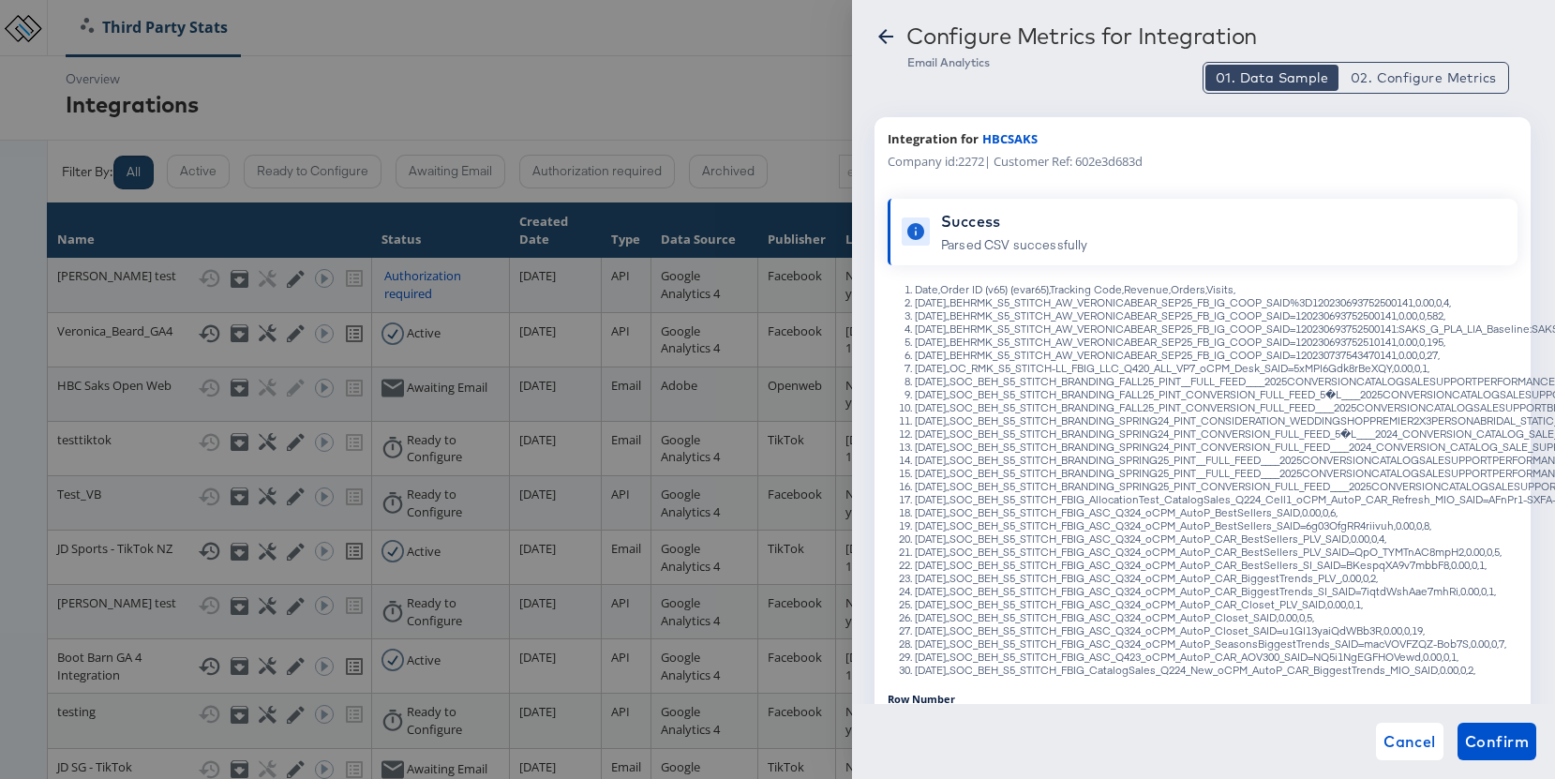
click at [1359, 320] on li "[DATE],,BEHRMK_S5_STITCH_AW_VERONICABEAR_SEP25_FB_IG_COOP_SAID=1202306937525001…" at bounding box center [1221, 315] width 613 height 13
copy li "[DATE],,BEHRMK_S5_STITCH_AW_VERONICABEAR_SEP25_FB_IG_COOP_SAID=1202306937525001…"
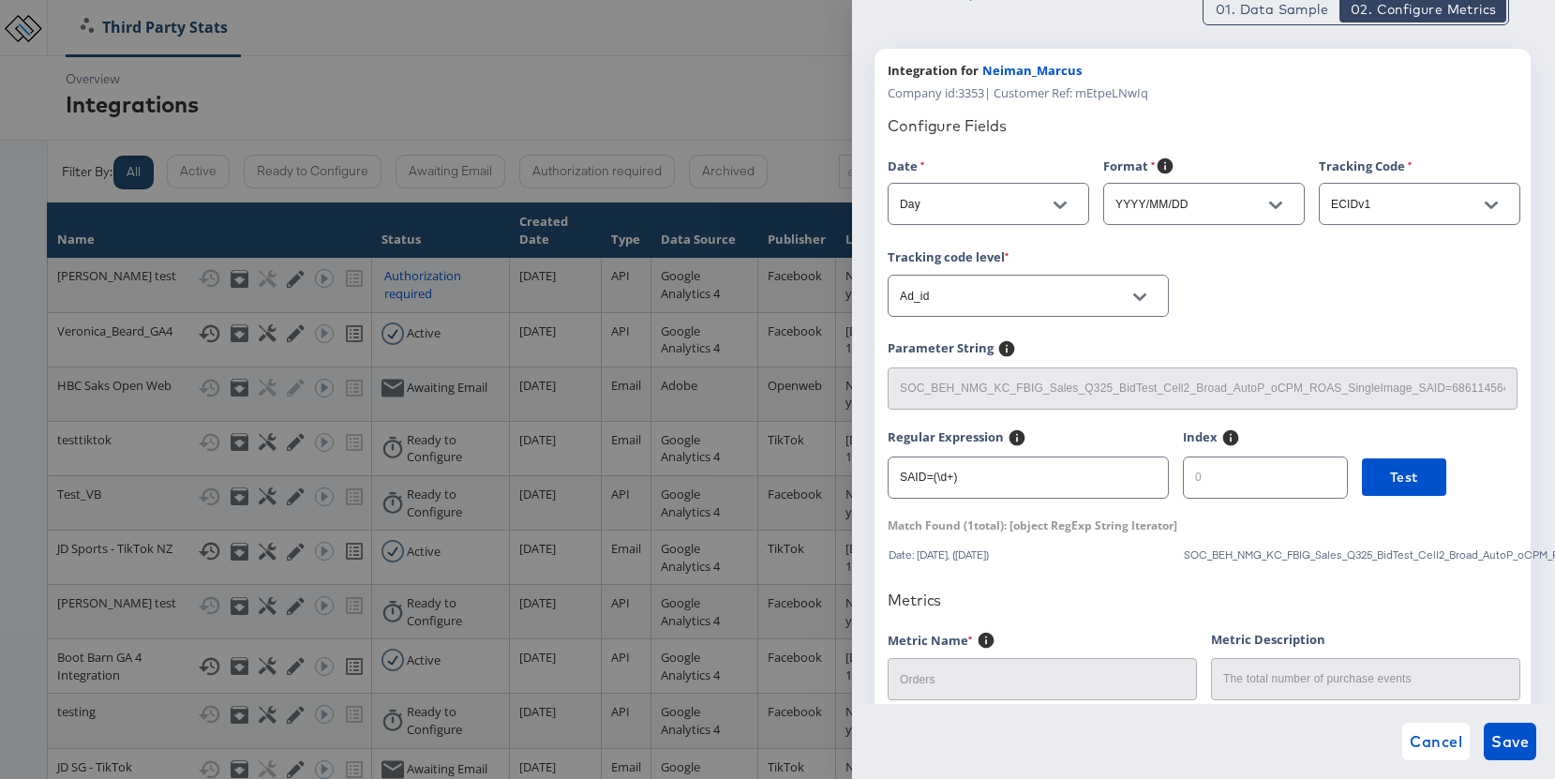
scroll to position [71, 0]
click at [939, 475] on input "SAID=(\d+)" at bounding box center [1028, 467] width 279 height 40
click at [977, 479] on input "SAID=(\\d+)" at bounding box center [1028, 467] width 279 height 40
type input "SAID=(\\d+)"
type input "0"
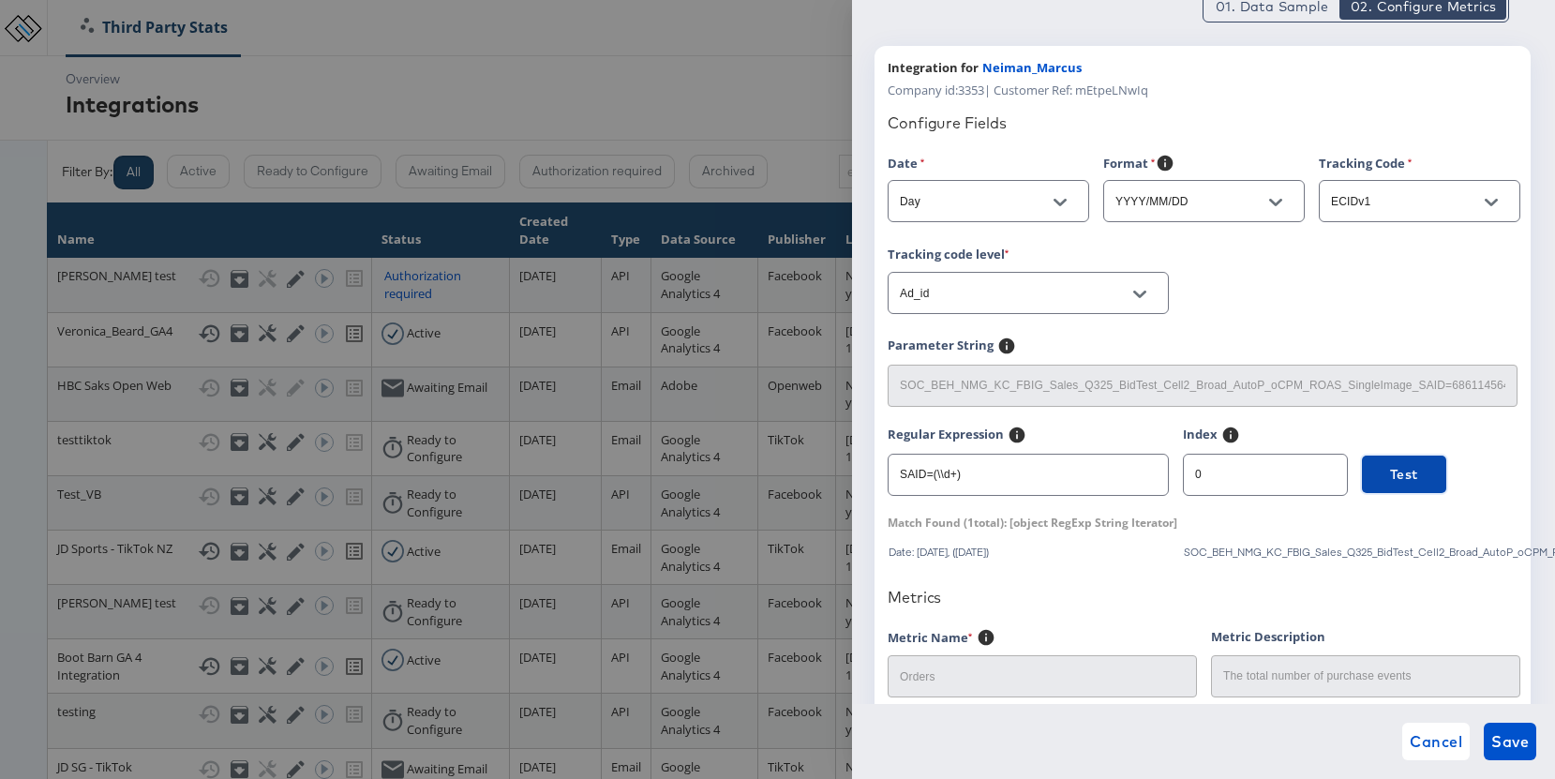
click at [1390, 478] on span "Test" at bounding box center [1404, 474] width 28 height 23
drag, startPoint x: 922, startPoint y: 475, endPoint x: 881, endPoint y: 475, distance: 40.3
click at [881, 475] on div "Integration for Neiman_Marcus Company id: 3353 | Customer Ref: mEtpeLNwIq Confi…" at bounding box center [1203, 748] width 656 height 1405
paste input "(?<=SAID=).+"
type input "(?<=SAID=).+"
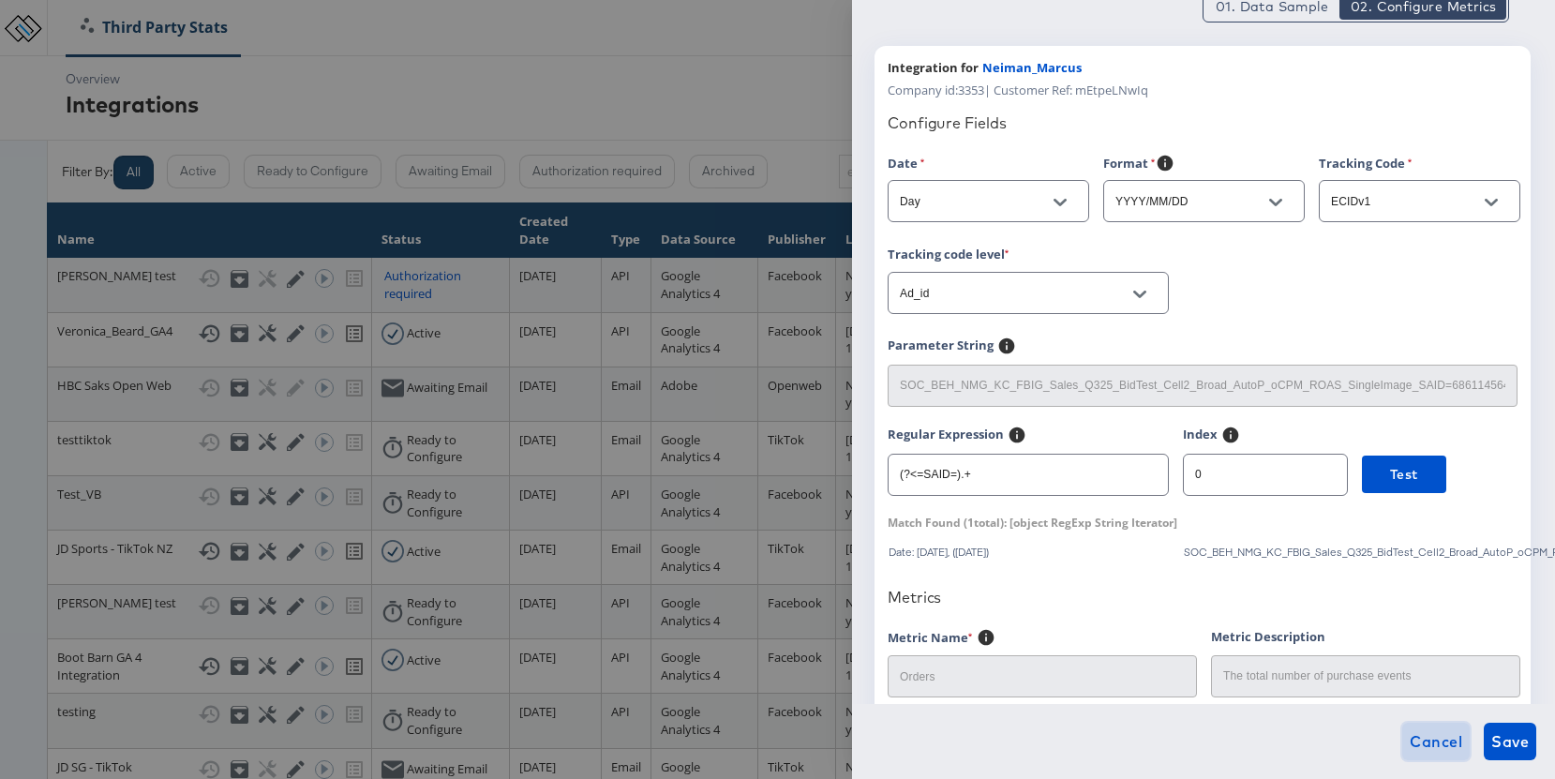
click at [1449, 743] on span "Cancel" at bounding box center [1436, 741] width 53 height 26
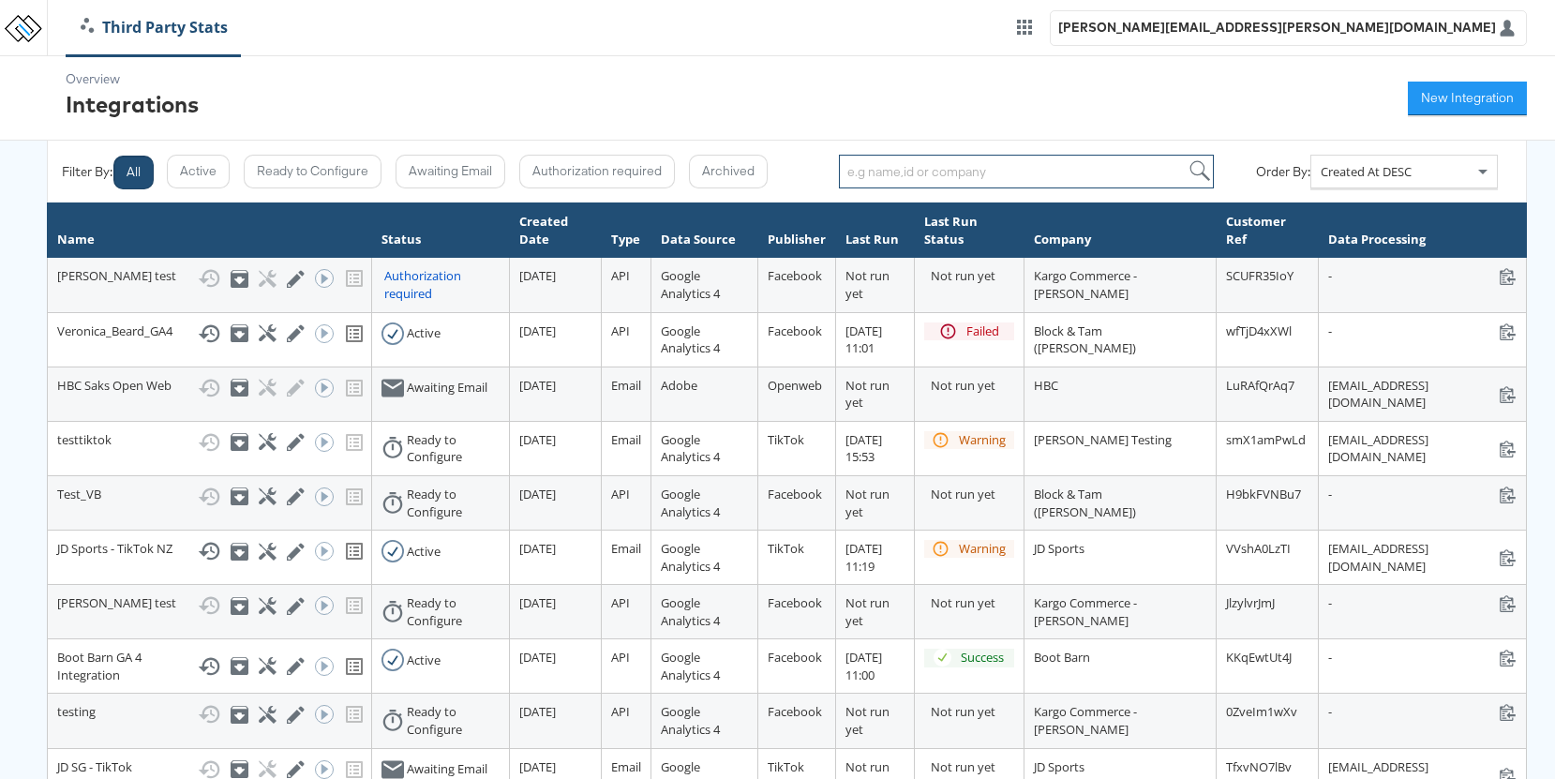
click at [881, 173] on input "search" at bounding box center [1026, 172] width 375 height 34
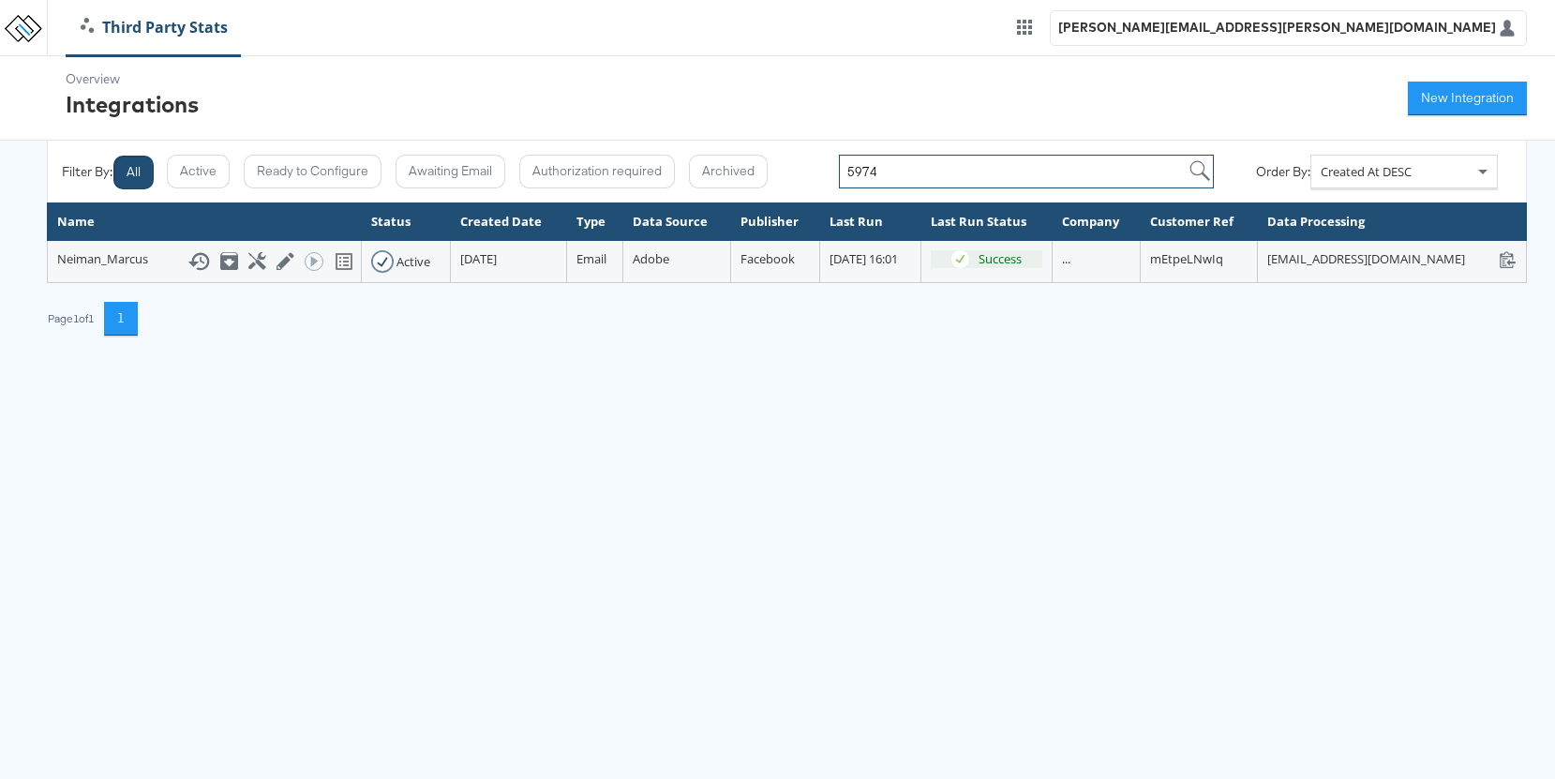
type input "5974"
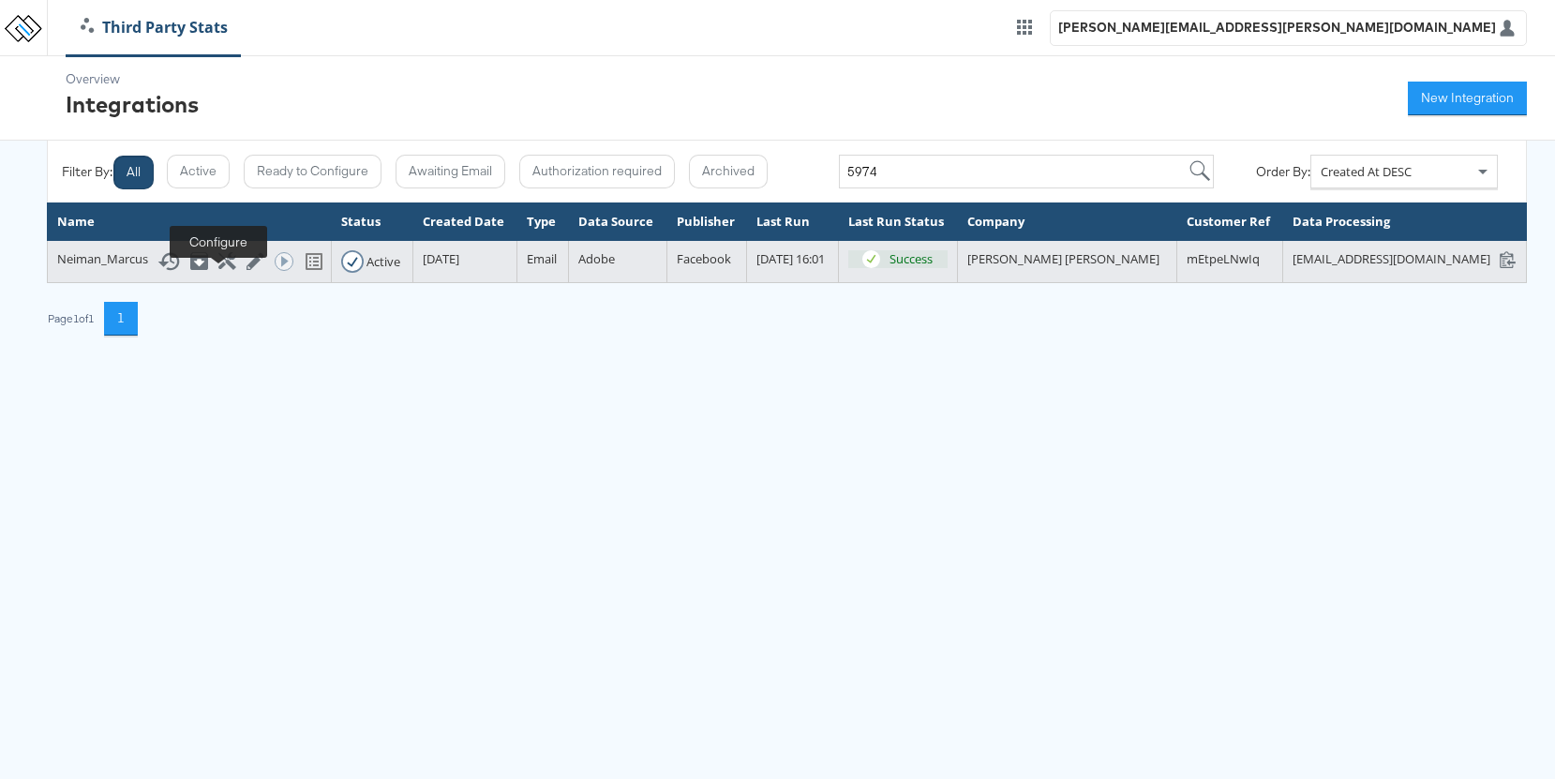
click at [218, 270] on icon at bounding box center [227, 261] width 18 height 18
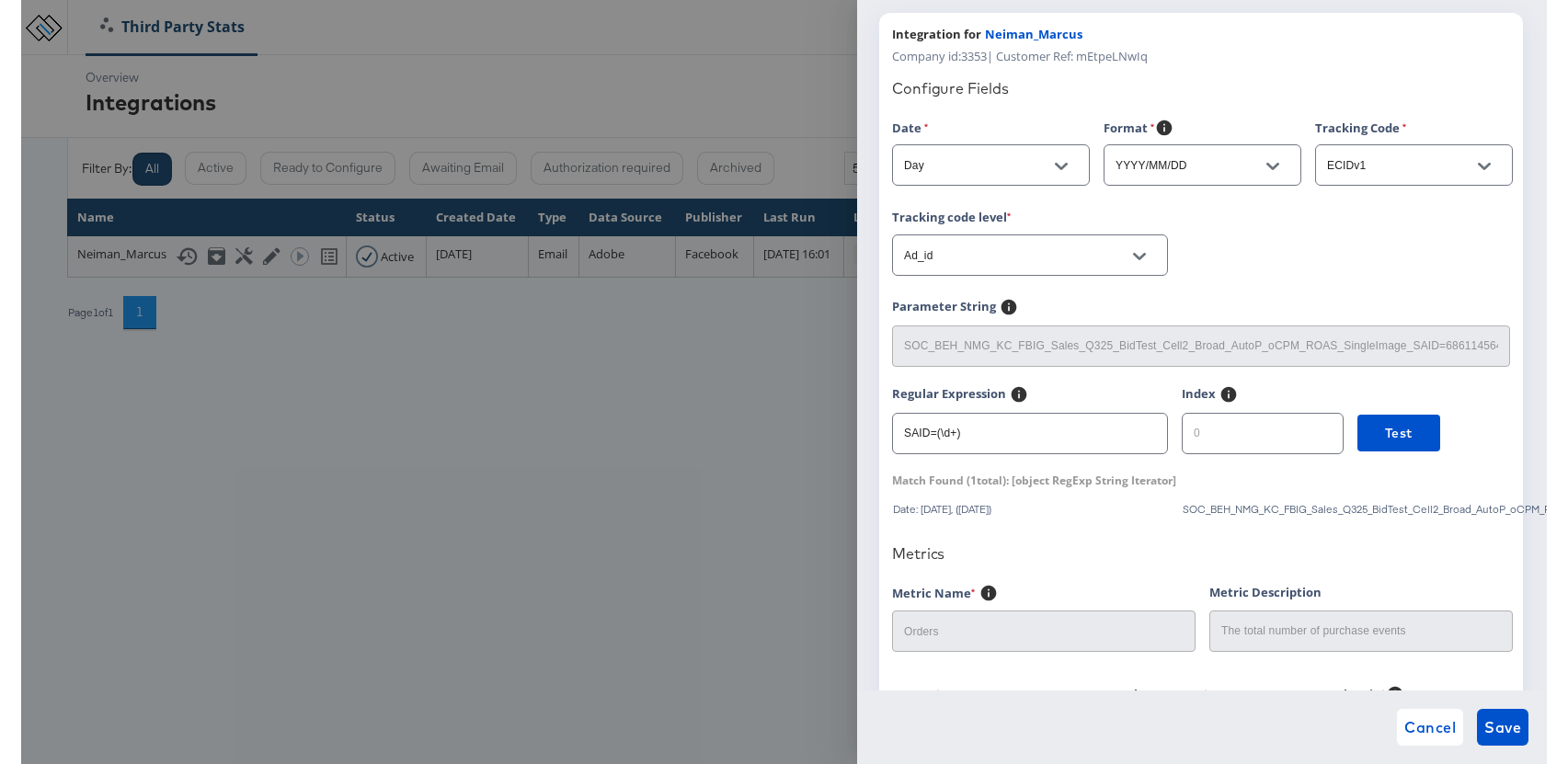
scroll to position [127, 0]
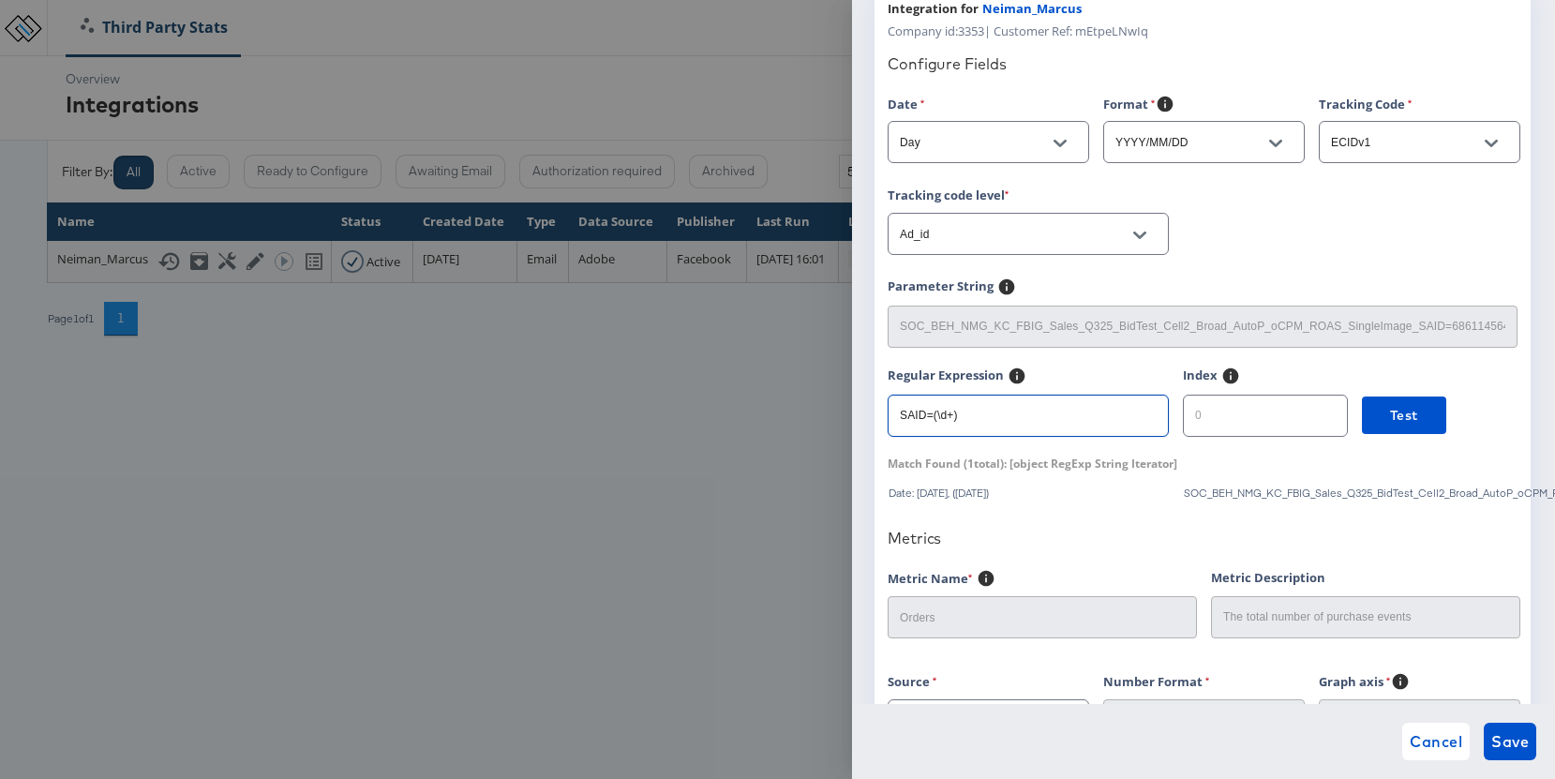
drag, startPoint x: 881, startPoint y: 416, endPoint x: 826, endPoint y: 415, distance: 55.3
click at [826, 415] on div "Configure Metrics for Integration Adobe Analytics 01. Data Sample 02. Configure…" at bounding box center [777, 389] width 1555 height 779
paste input "(?<=SAID=).+"
type input "(?<=SAID=).+"
